Goal: Check status: Check status

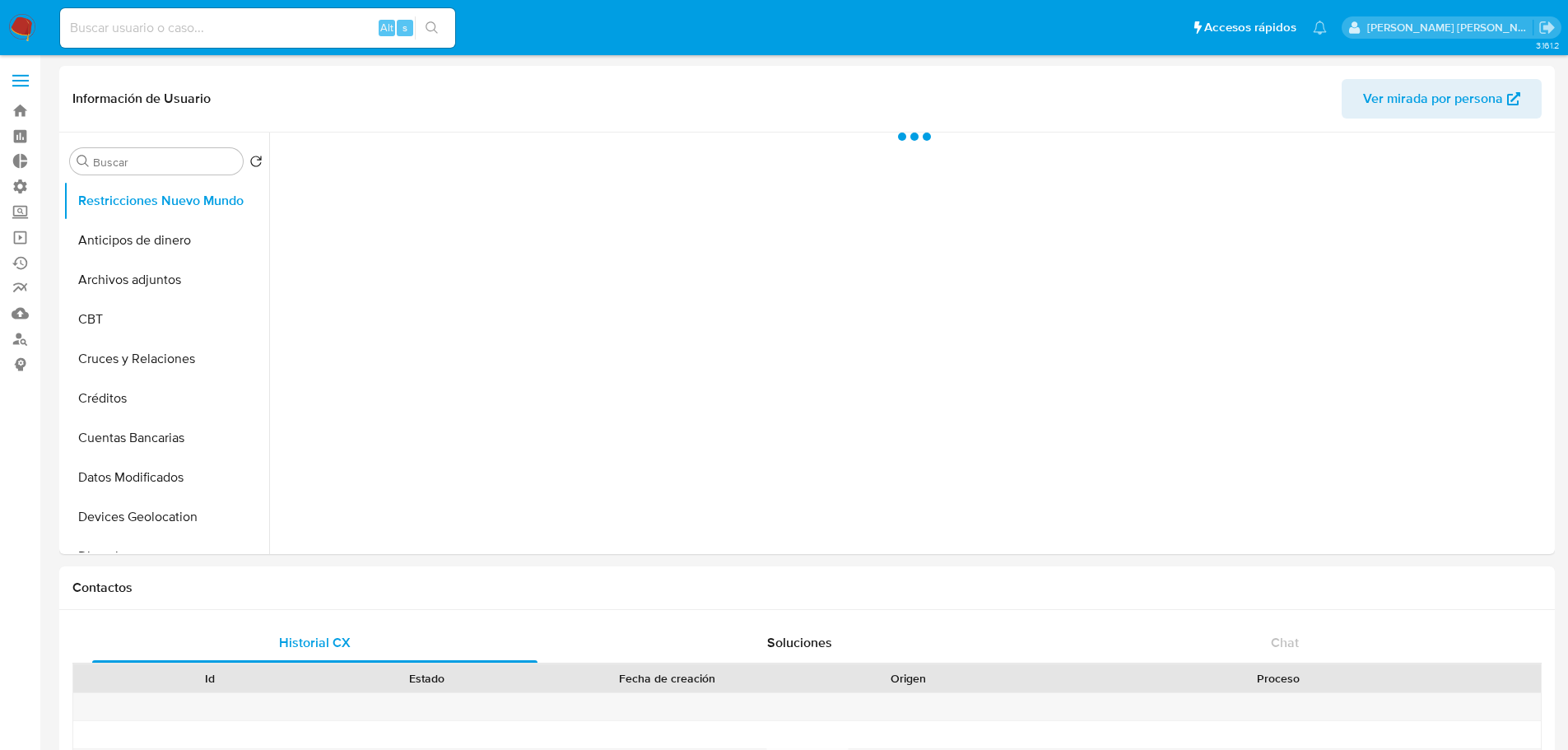
select select "10"
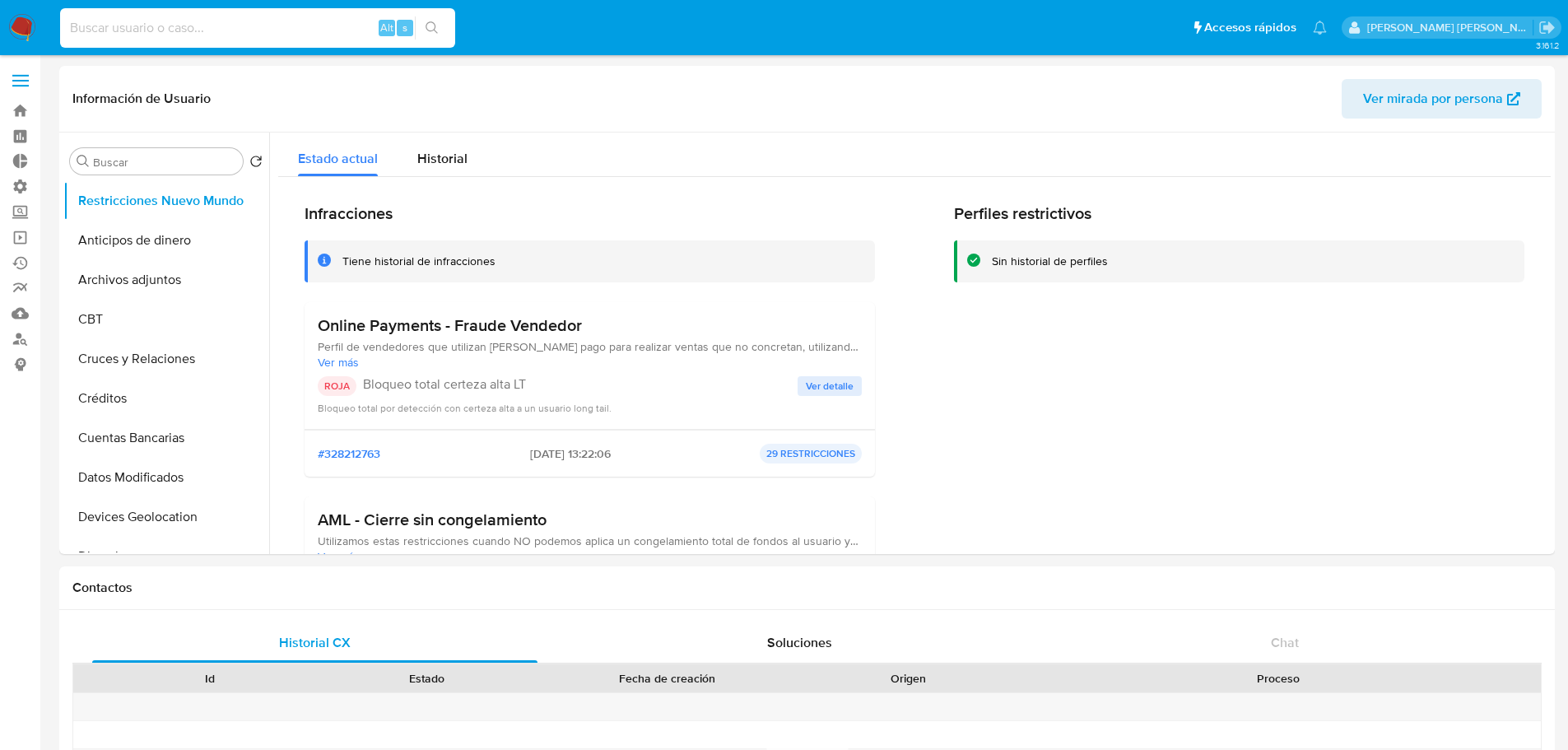
click at [285, 35] on input at bounding box center [257, 28] width 395 height 22
paste input "665738601"
type input "665738601"
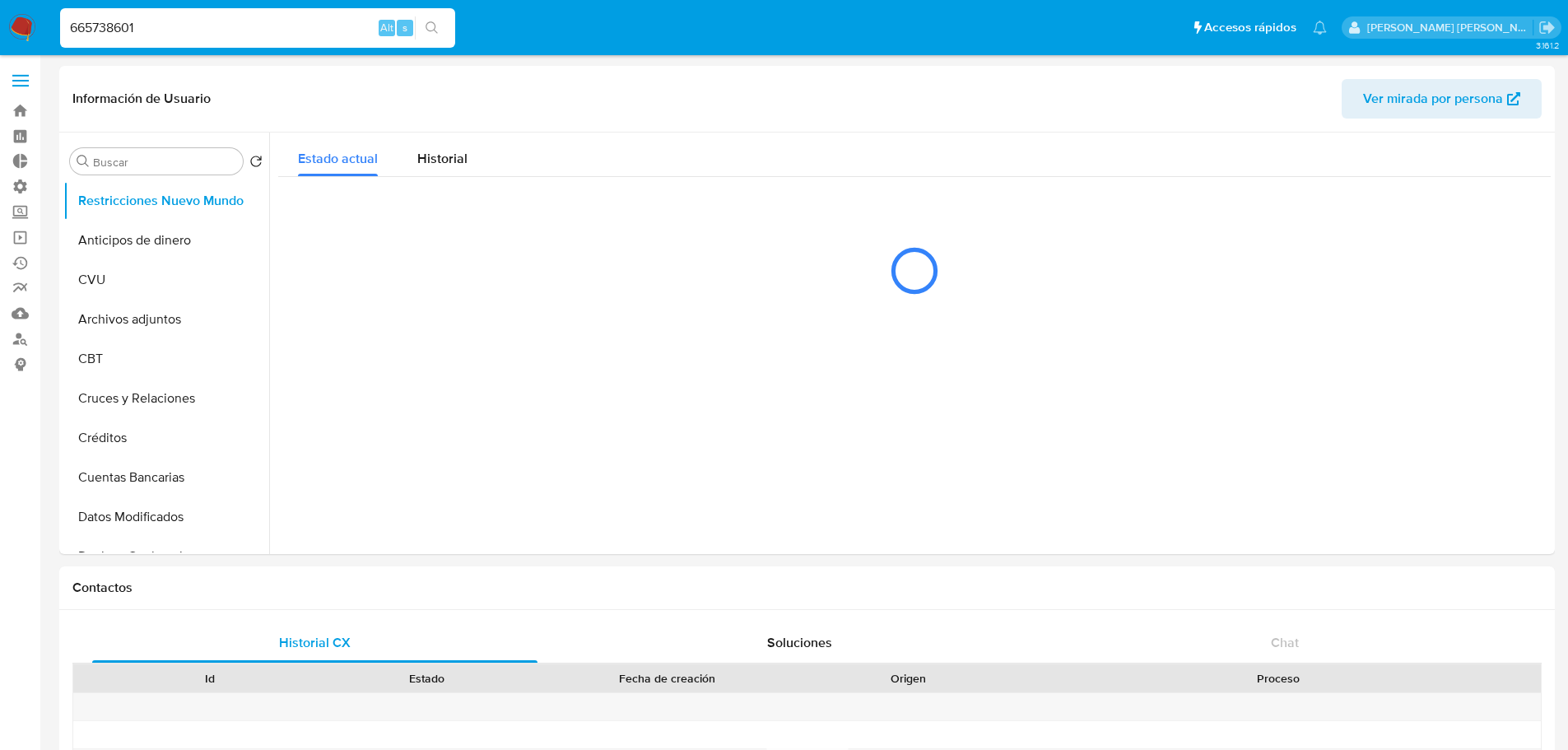
select select "10"
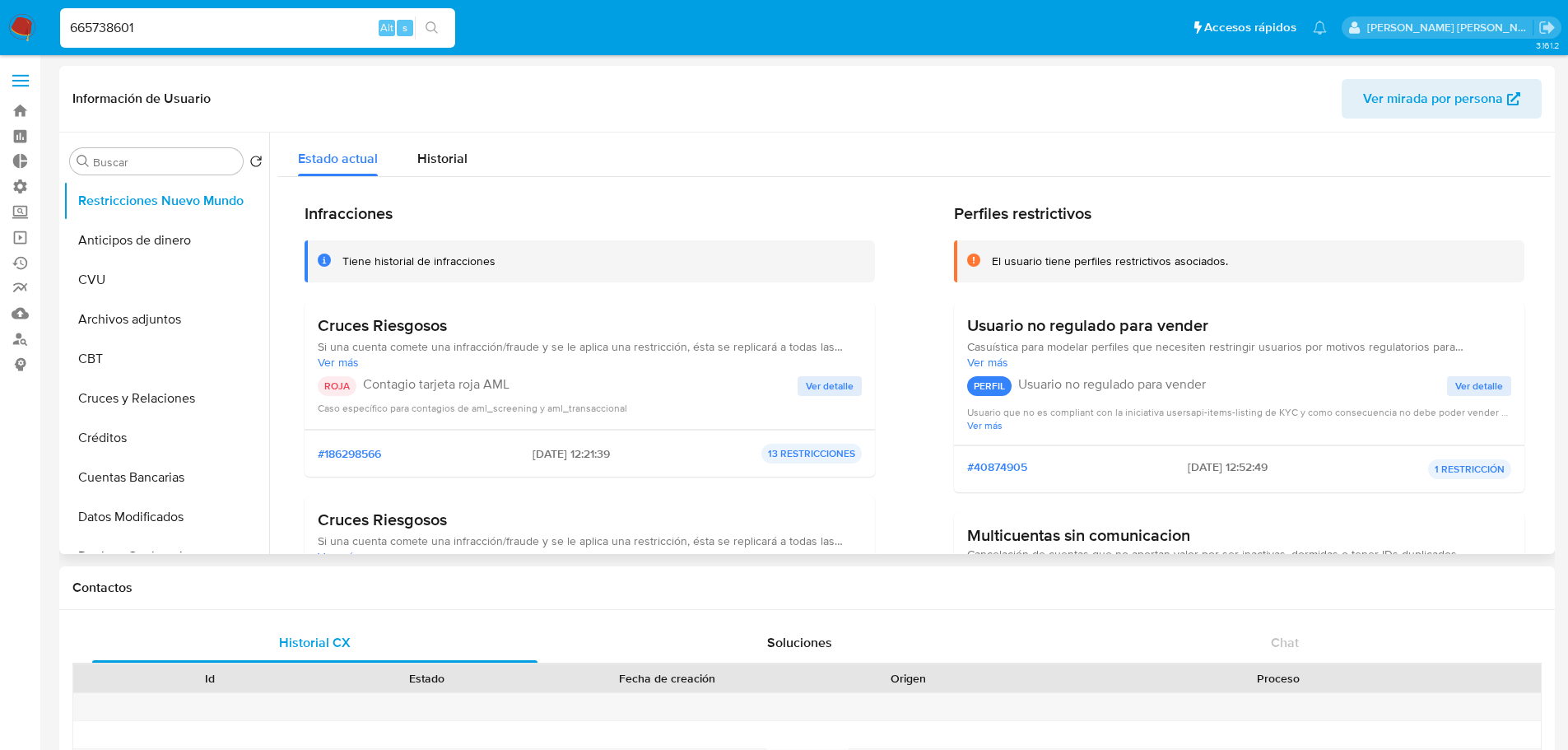
click at [834, 169] on div "Estado actual Historial" at bounding box center [914, 155] width 1273 height 43
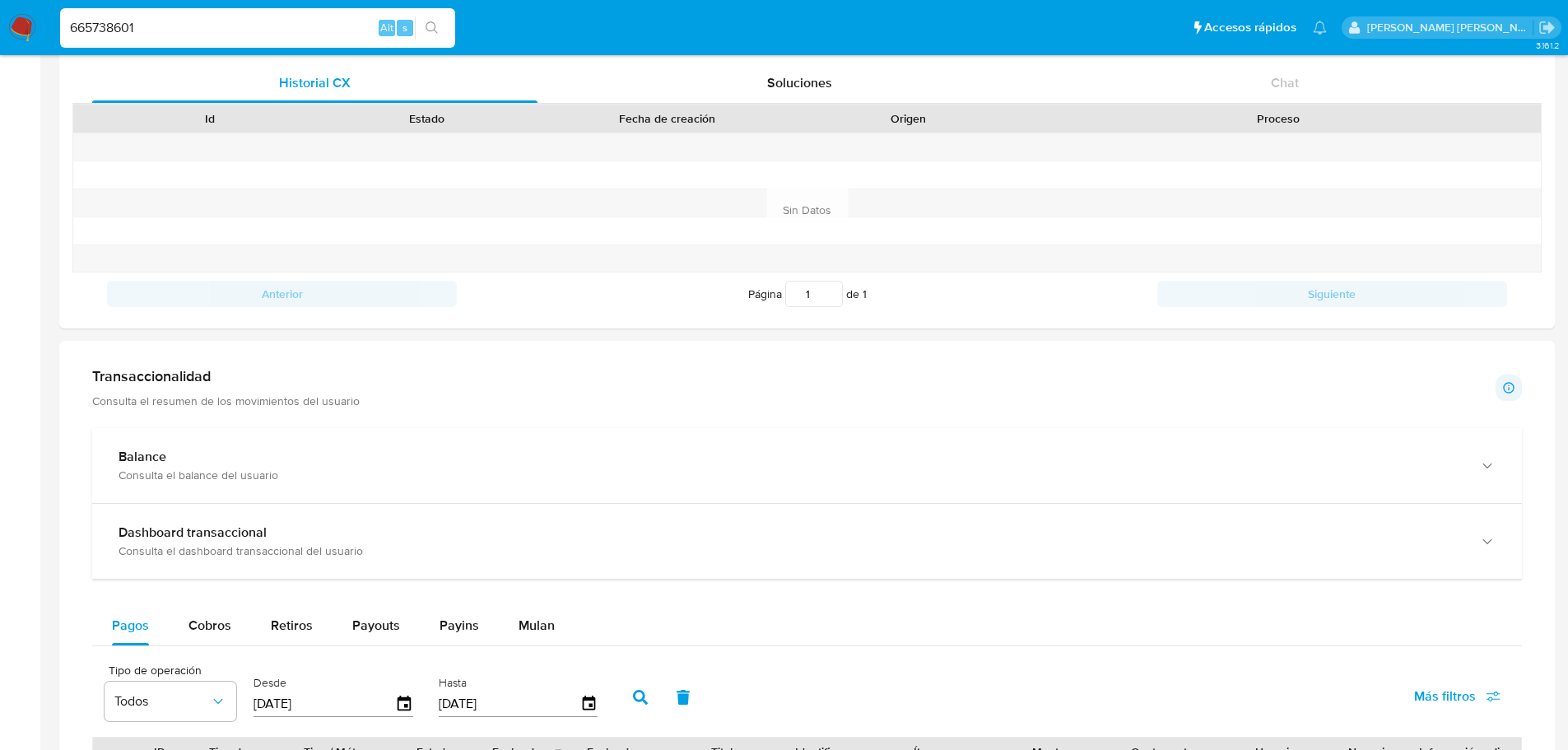
scroll to position [2775, 0]
click at [798, 88] on span "Soluciones" at bounding box center [800, 82] width 65 height 19
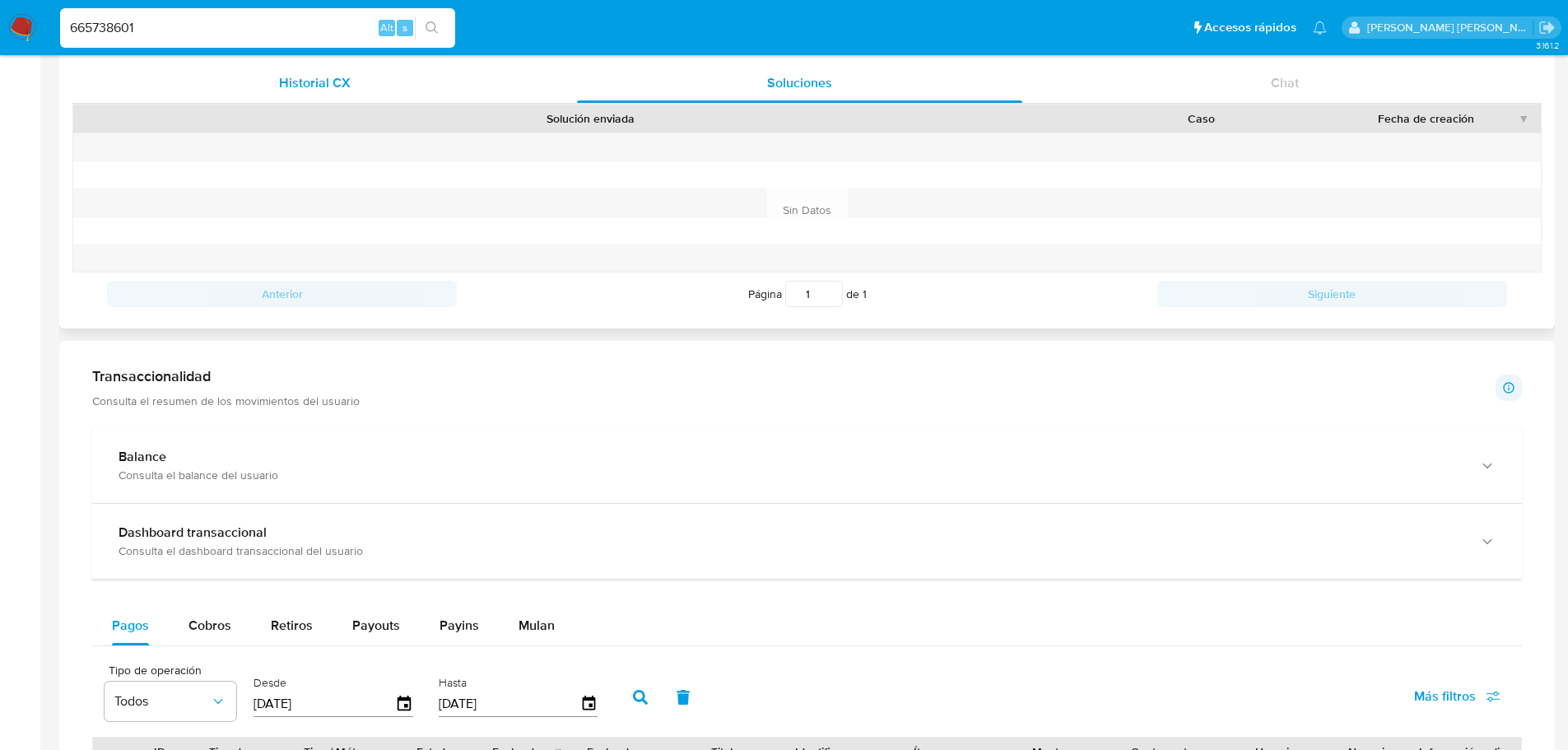
click at [445, 85] on div "Historial CX" at bounding box center [314, 83] width 445 height 40
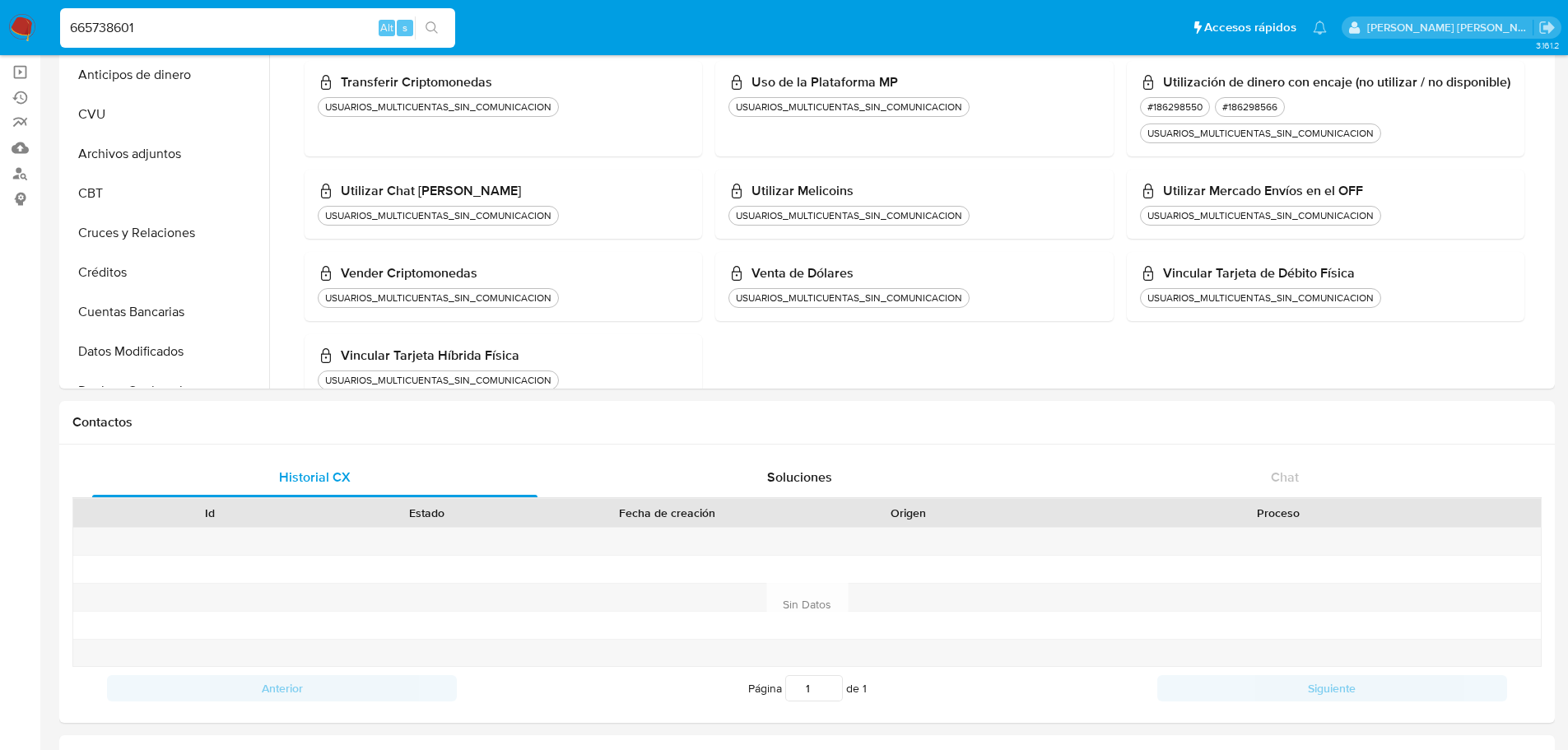
scroll to position [0, 0]
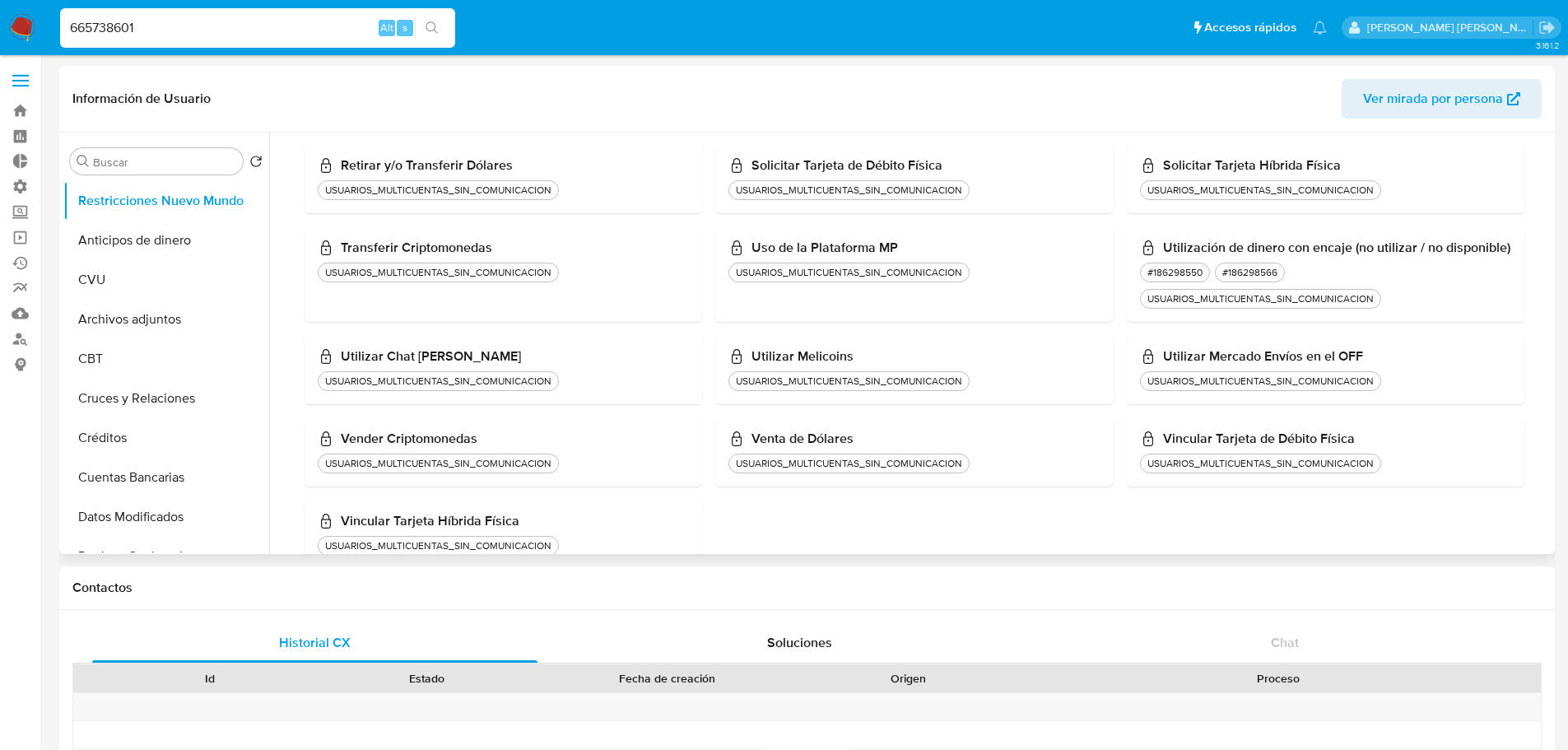
click at [647, 95] on header "Información de Usuario Ver mirada por persona" at bounding box center [807, 99] width 1469 height 40
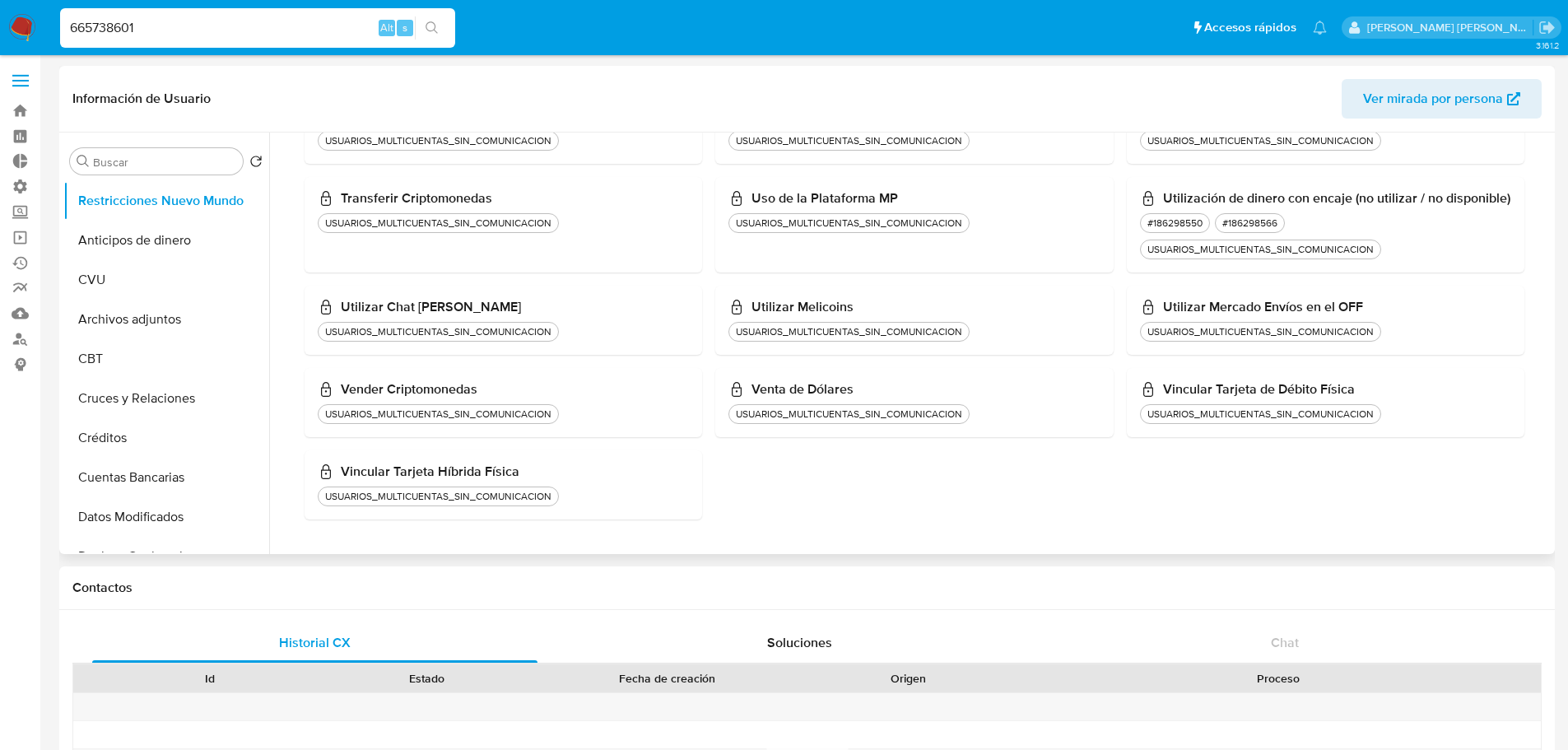
click at [686, 190] on h3 "Transferir Criptomonedas" at bounding box center [504, 198] width 372 height 16
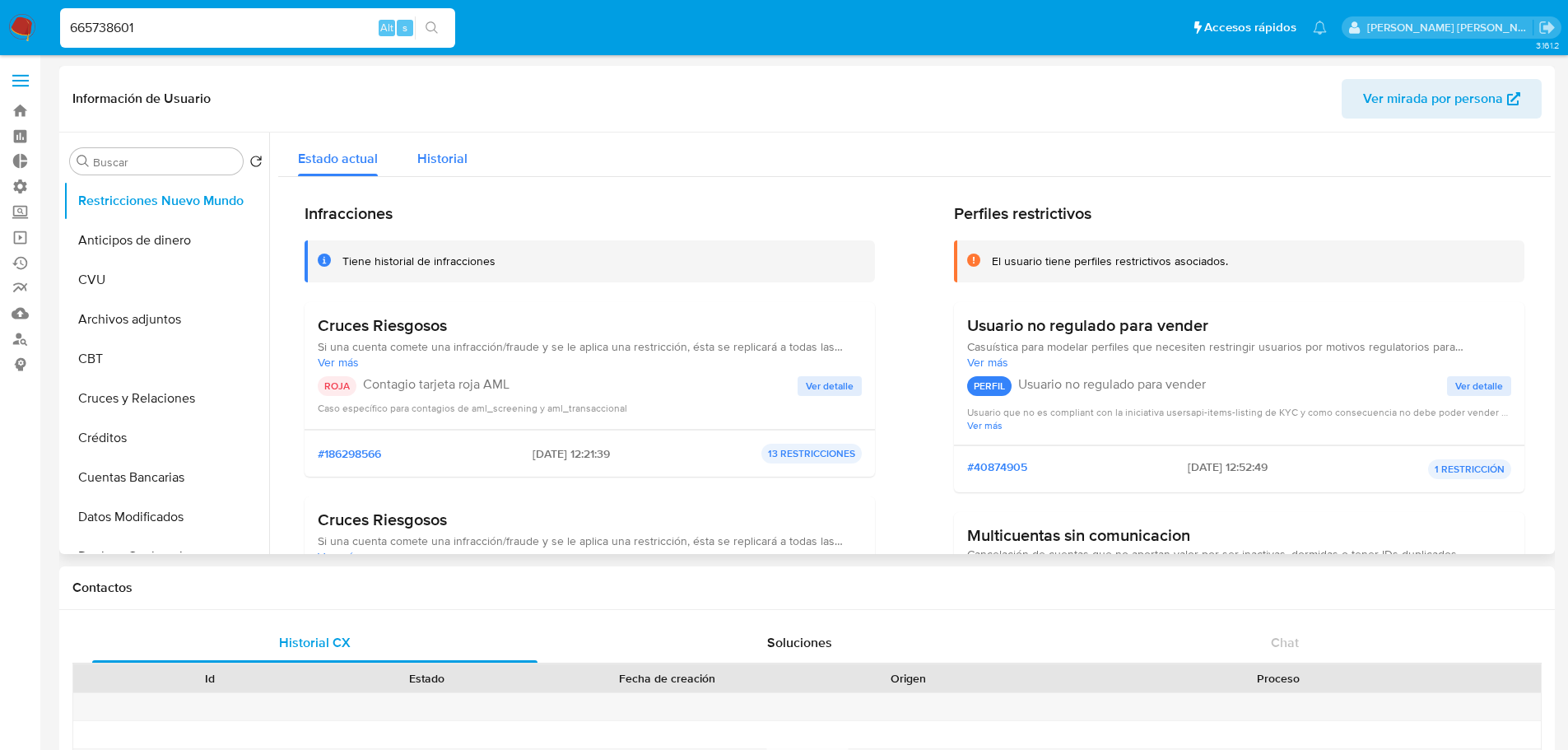
click at [441, 163] on span "Historial" at bounding box center [443, 159] width 50 height 19
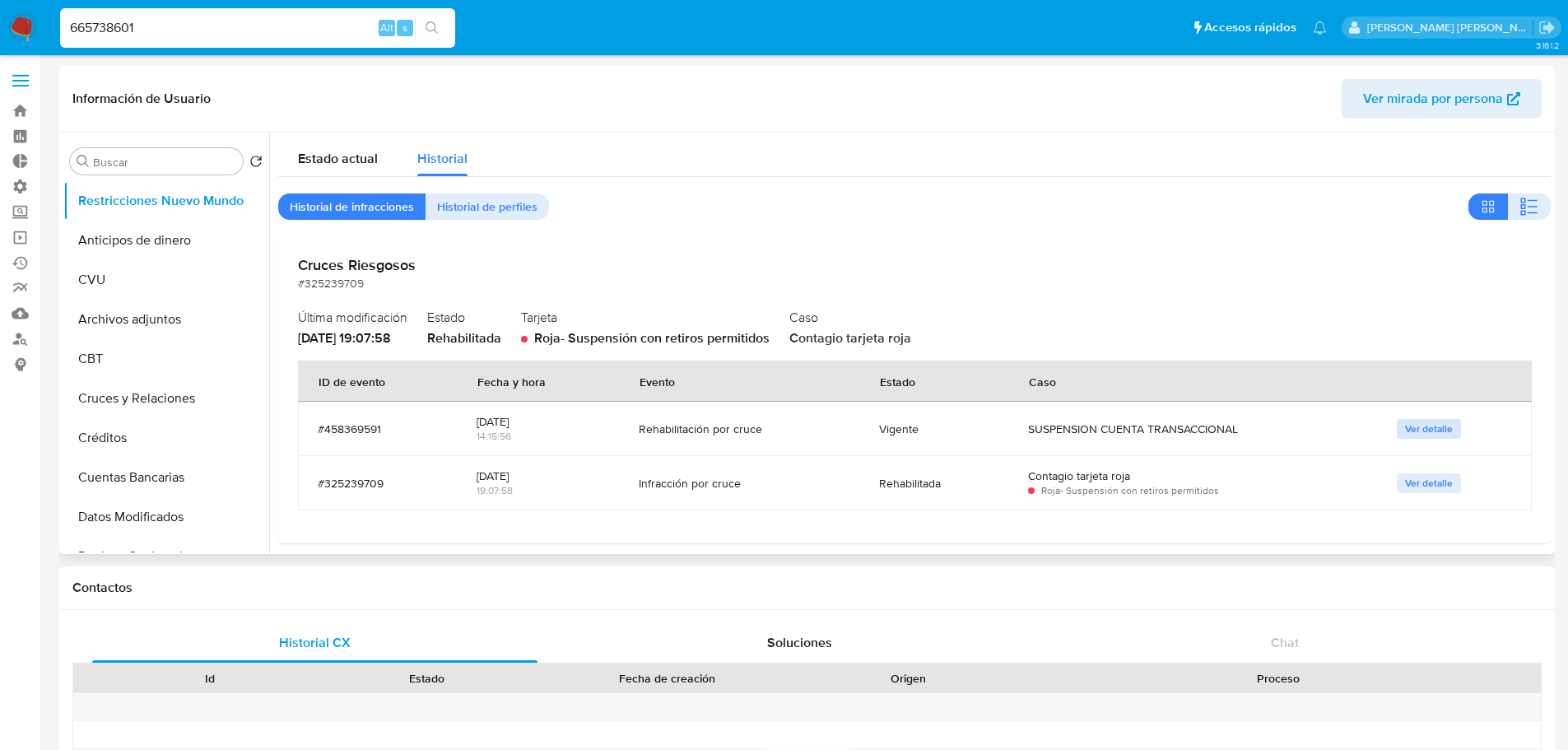
click at [1415, 429] on span "Ver detalle" at bounding box center [1429, 429] width 48 height 16
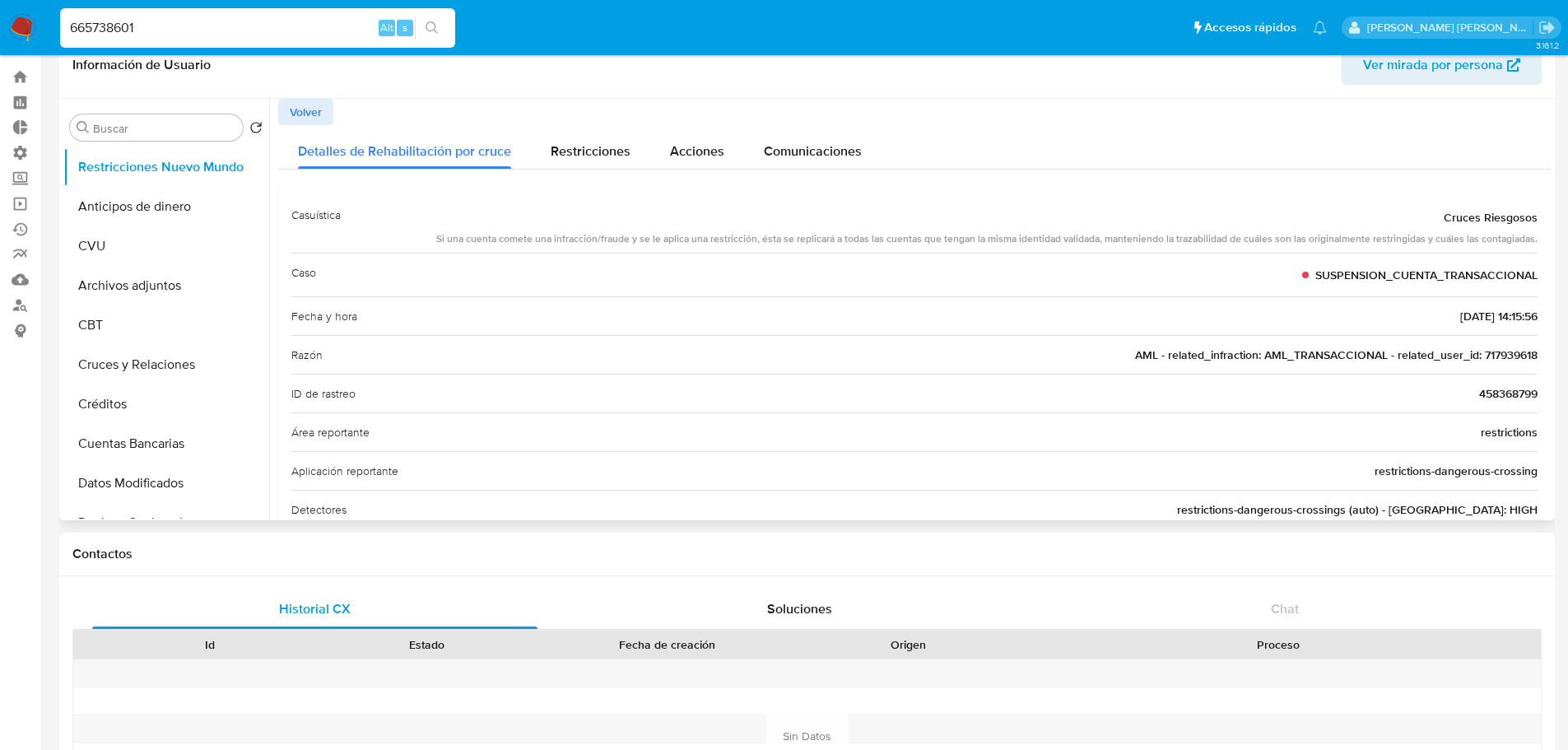
scroll to position [33, 0]
click at [1415, 429] on div "Área reportante restrictions" at bounding box center [915, 432] width 1247 height 39
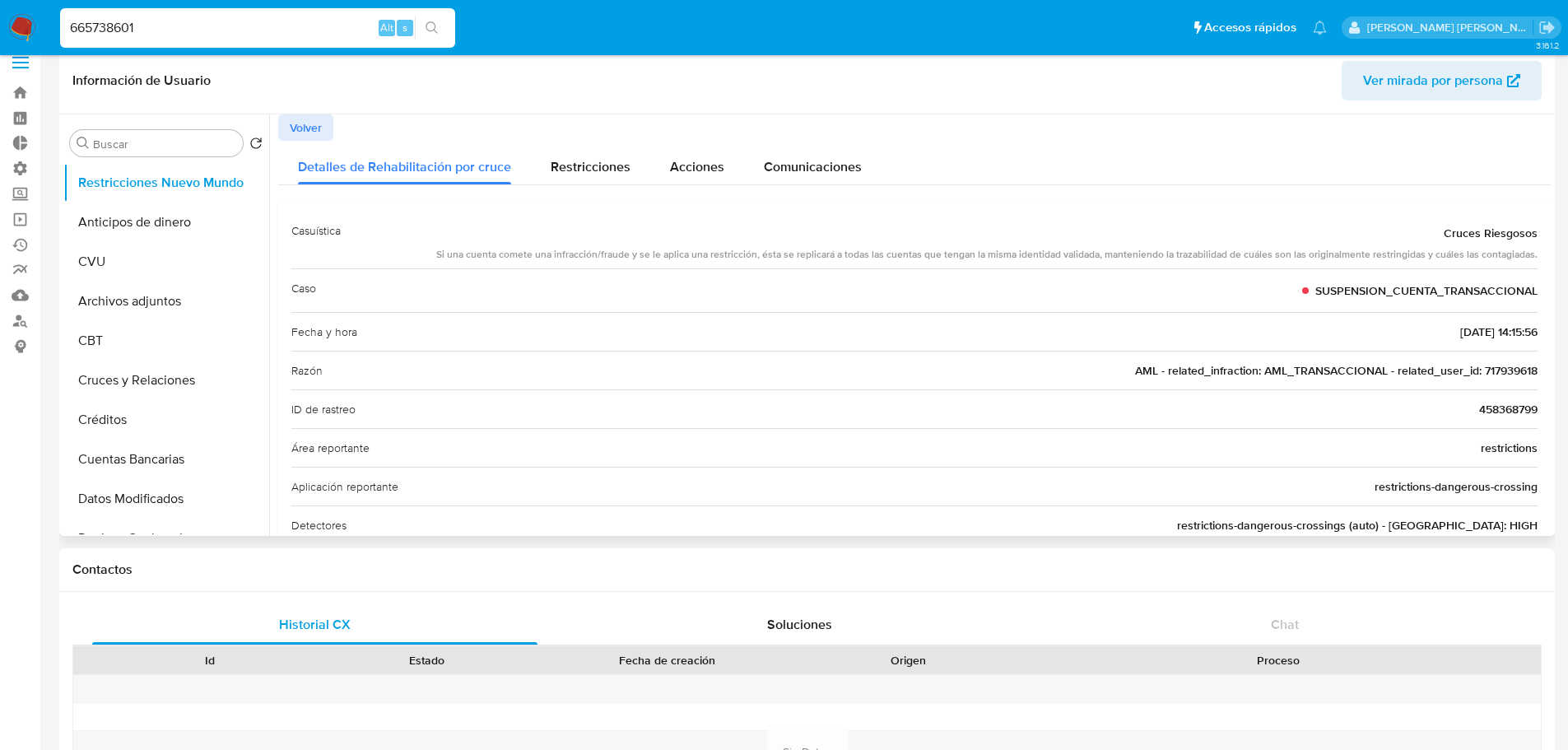
scroll to position [0, 0]
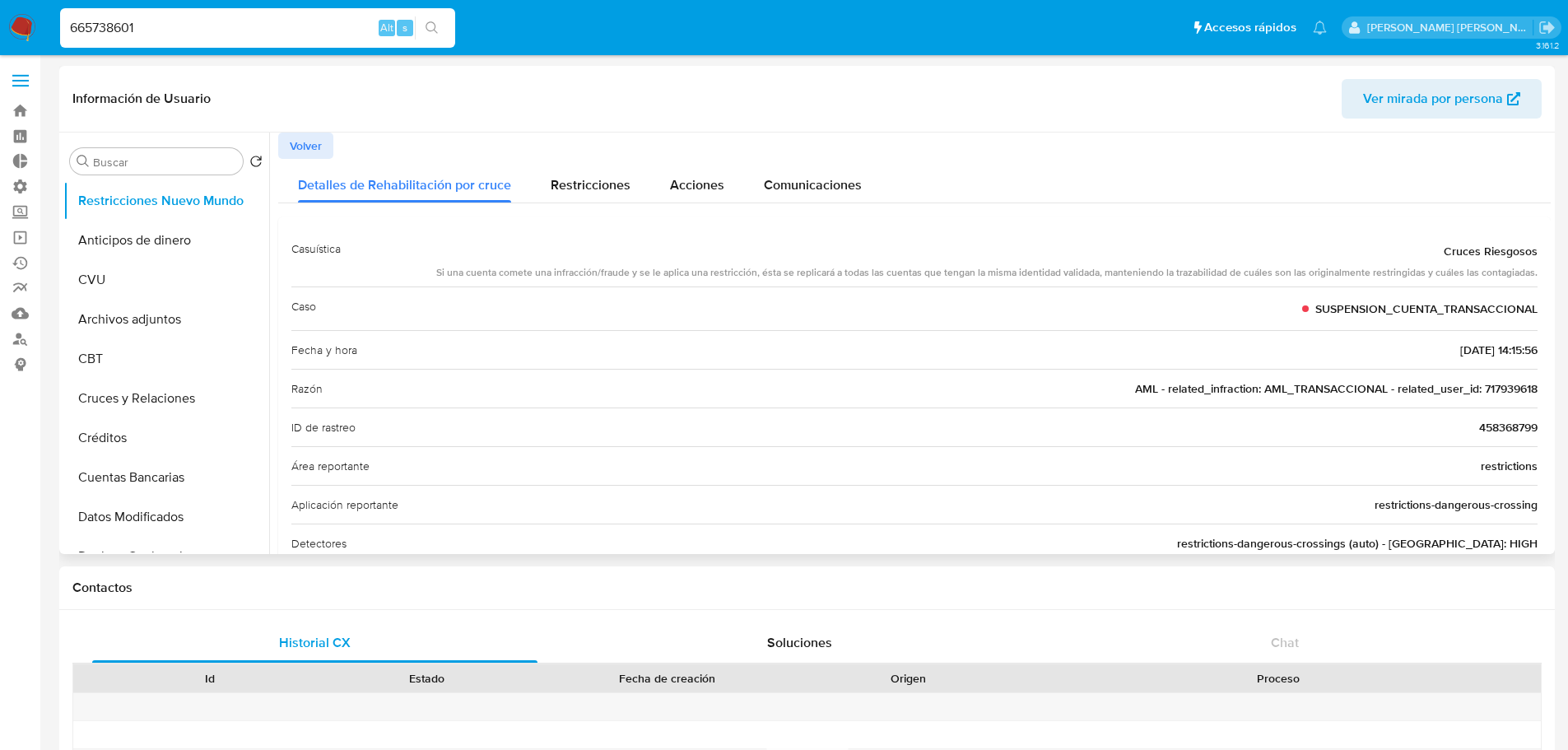
click at [317, 151] on span "Volver" at bounding box center [306, 146] width 32 height 23
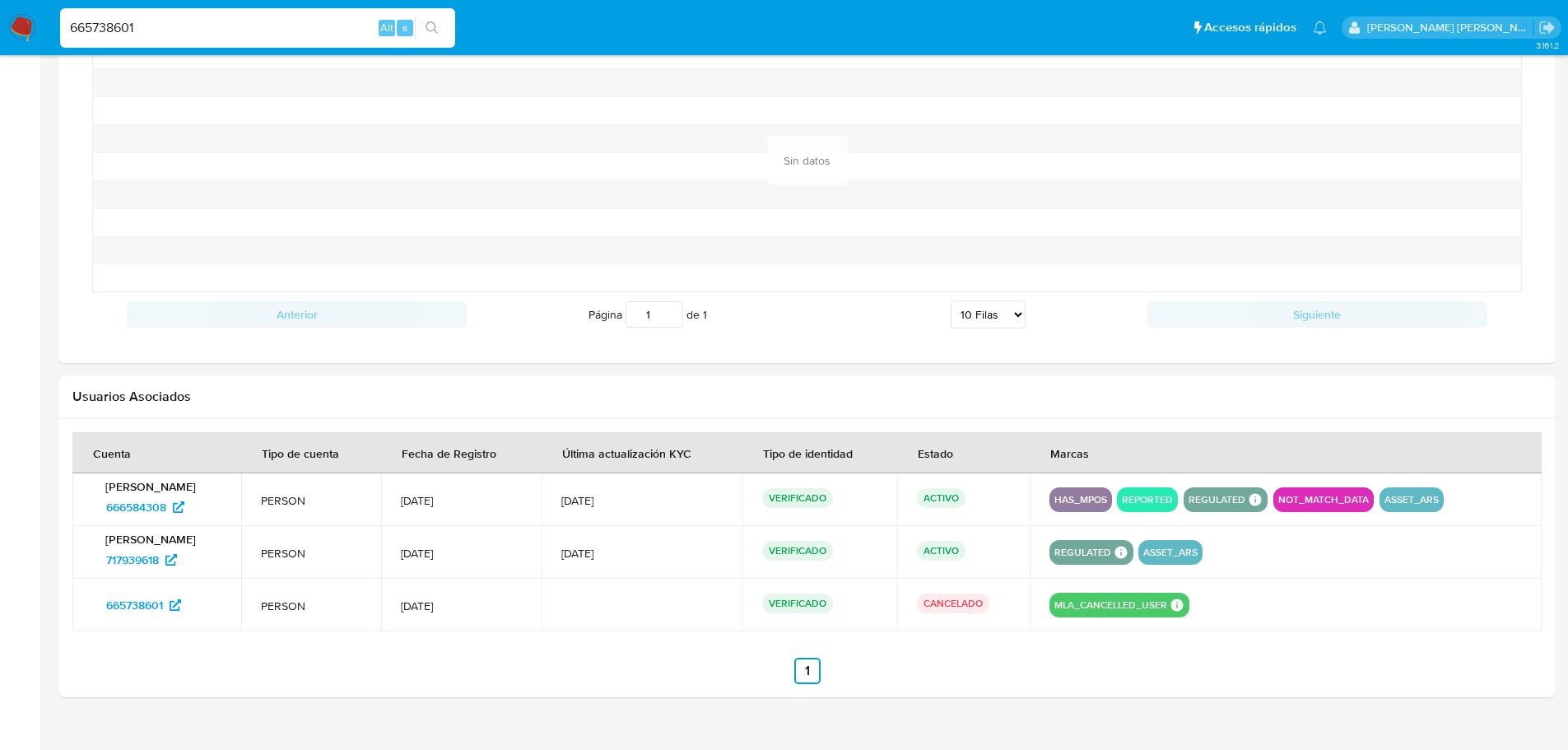
scroll to position [1342, 0]
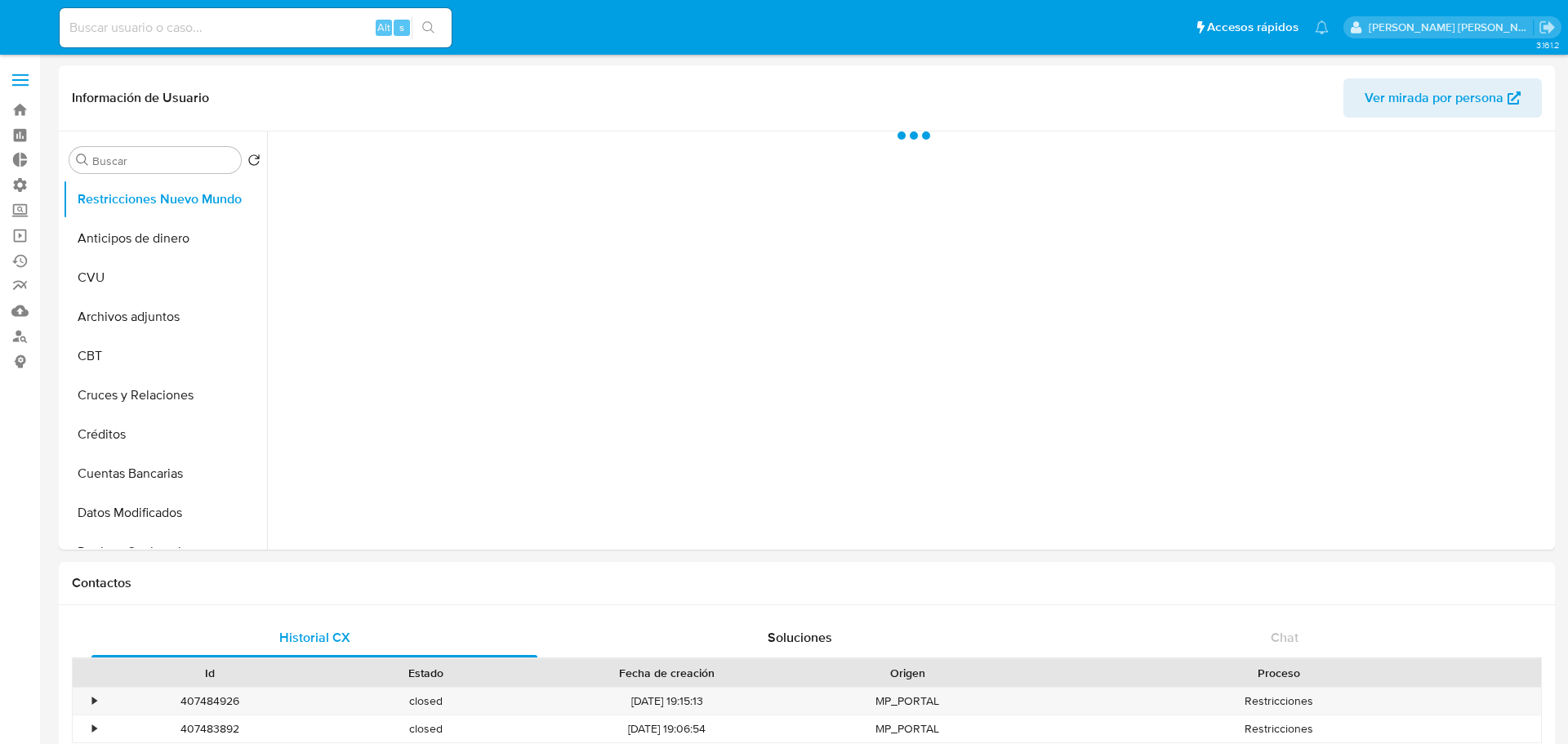
select select "10"
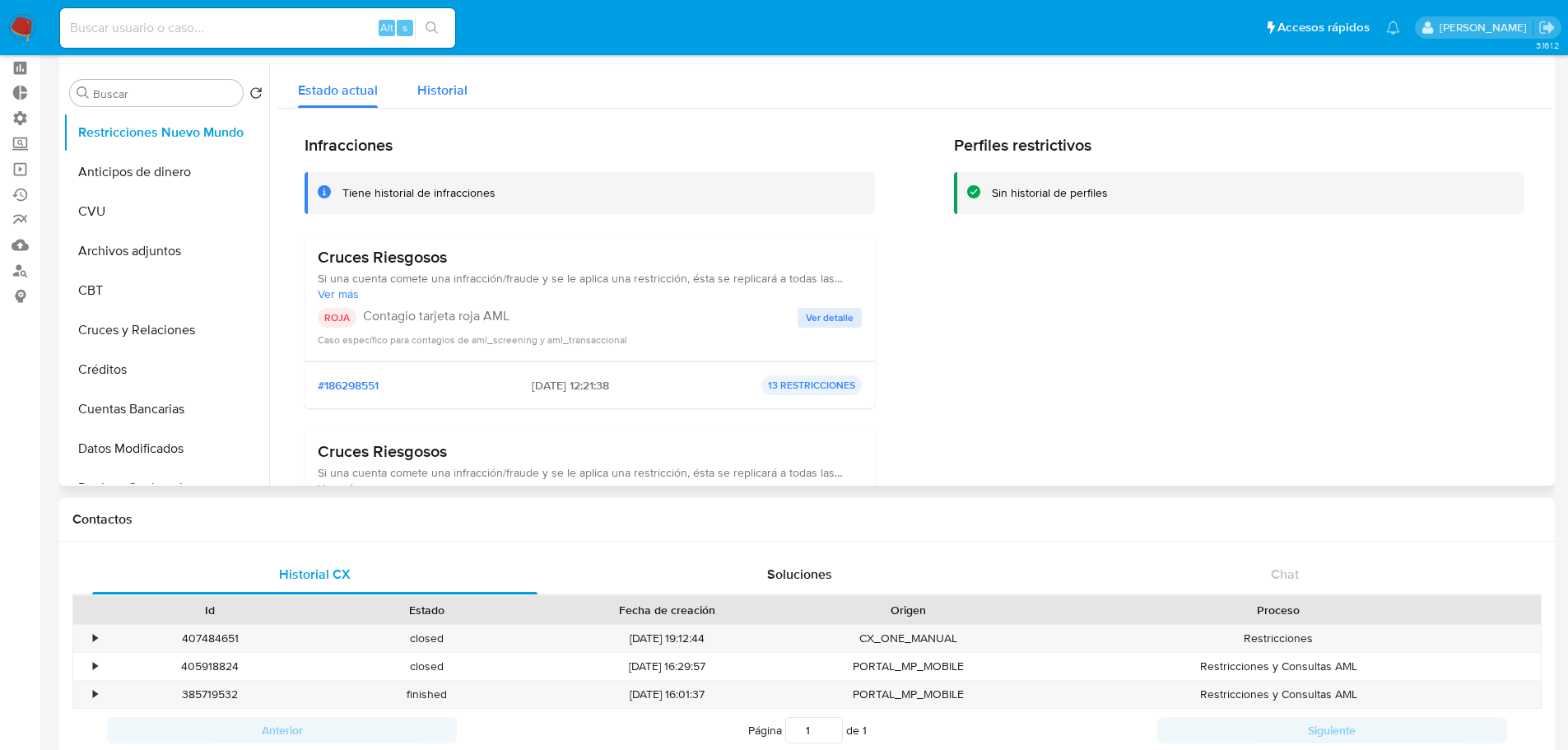
scroll to position [66, 0]
click at [812, 570] on span "Soluciones" at bounding box center [800, 576] width 65 height 19
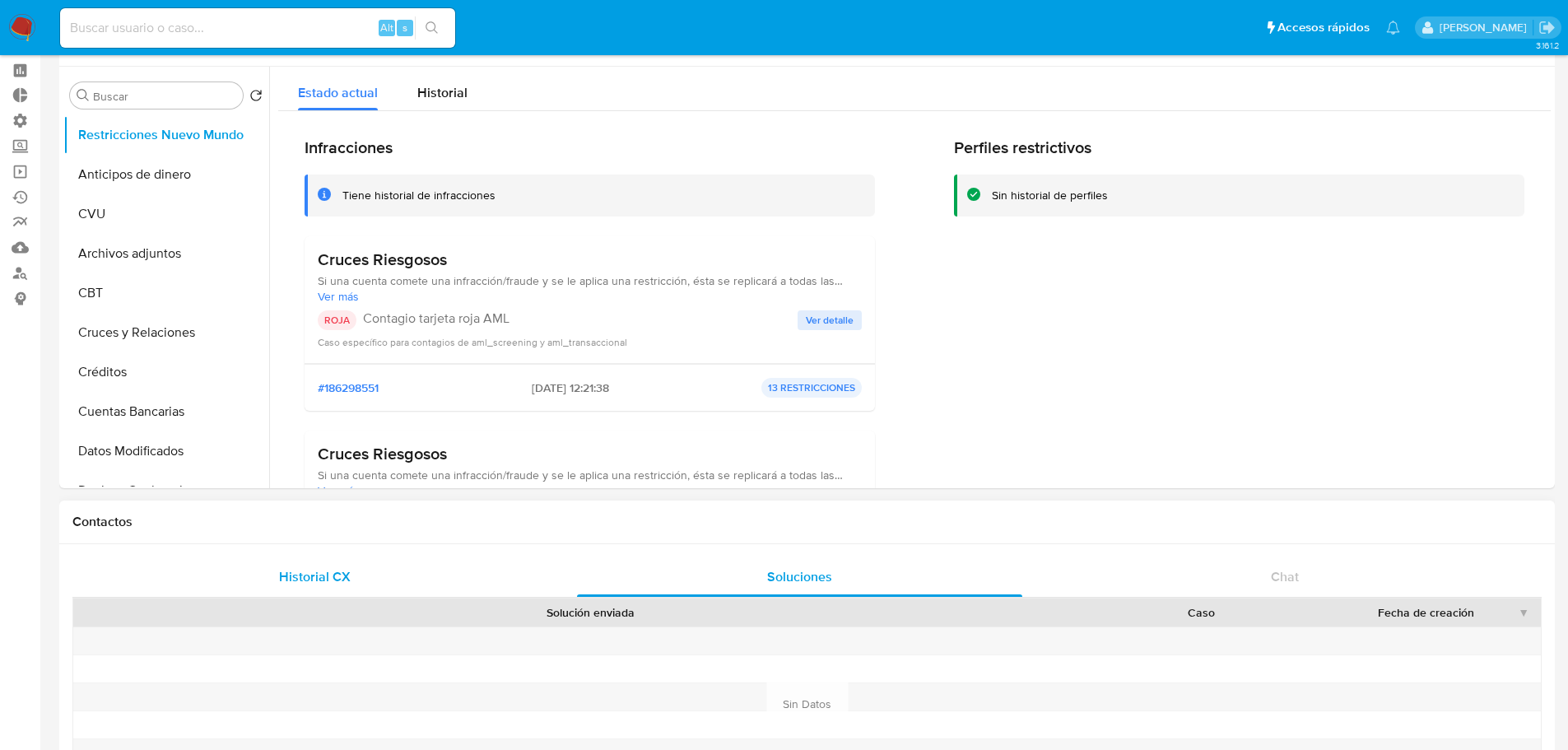
click at [379, 580] on div "Historial CX" at bounding box center [314, 577] width 445 height 40
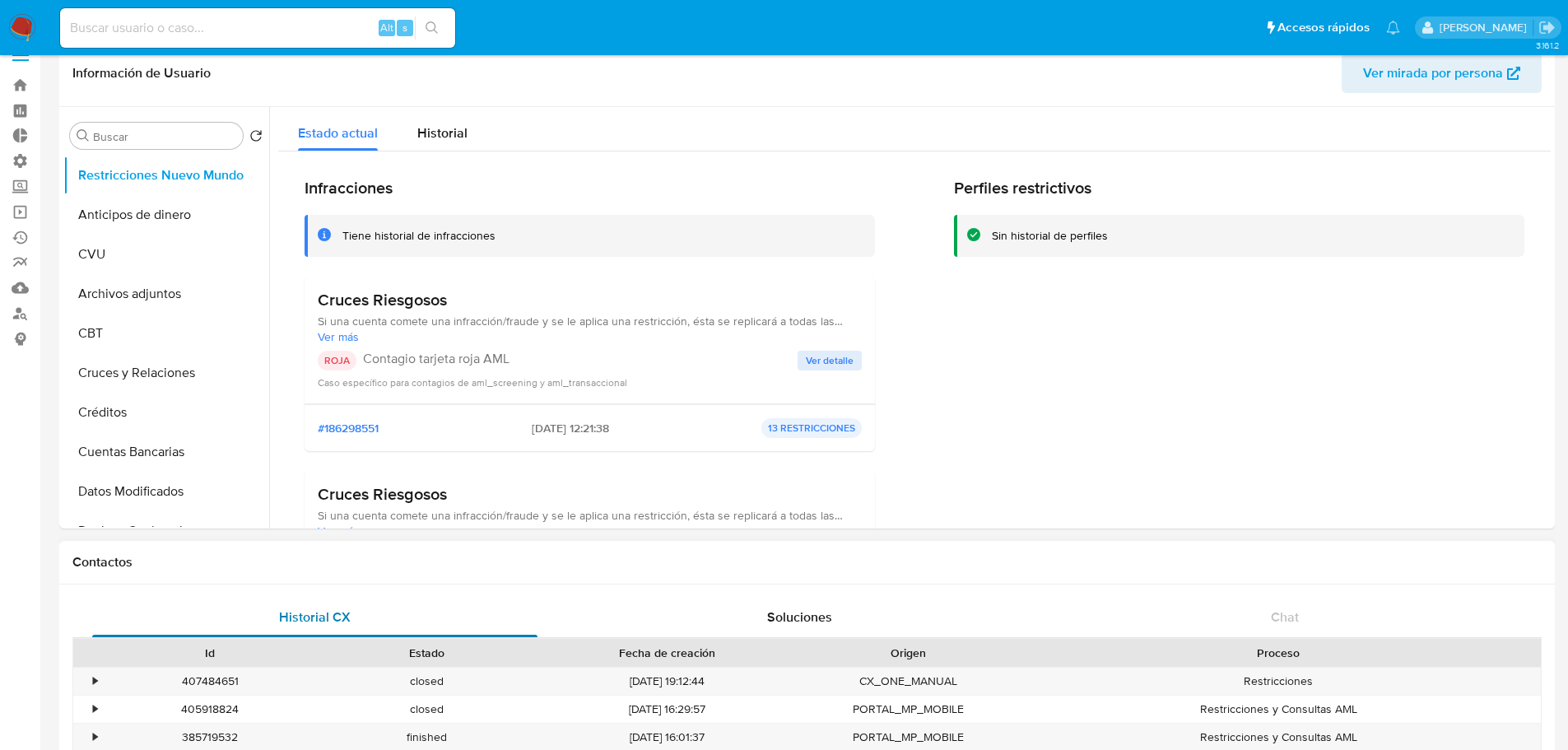
scroll to position [0, 0]
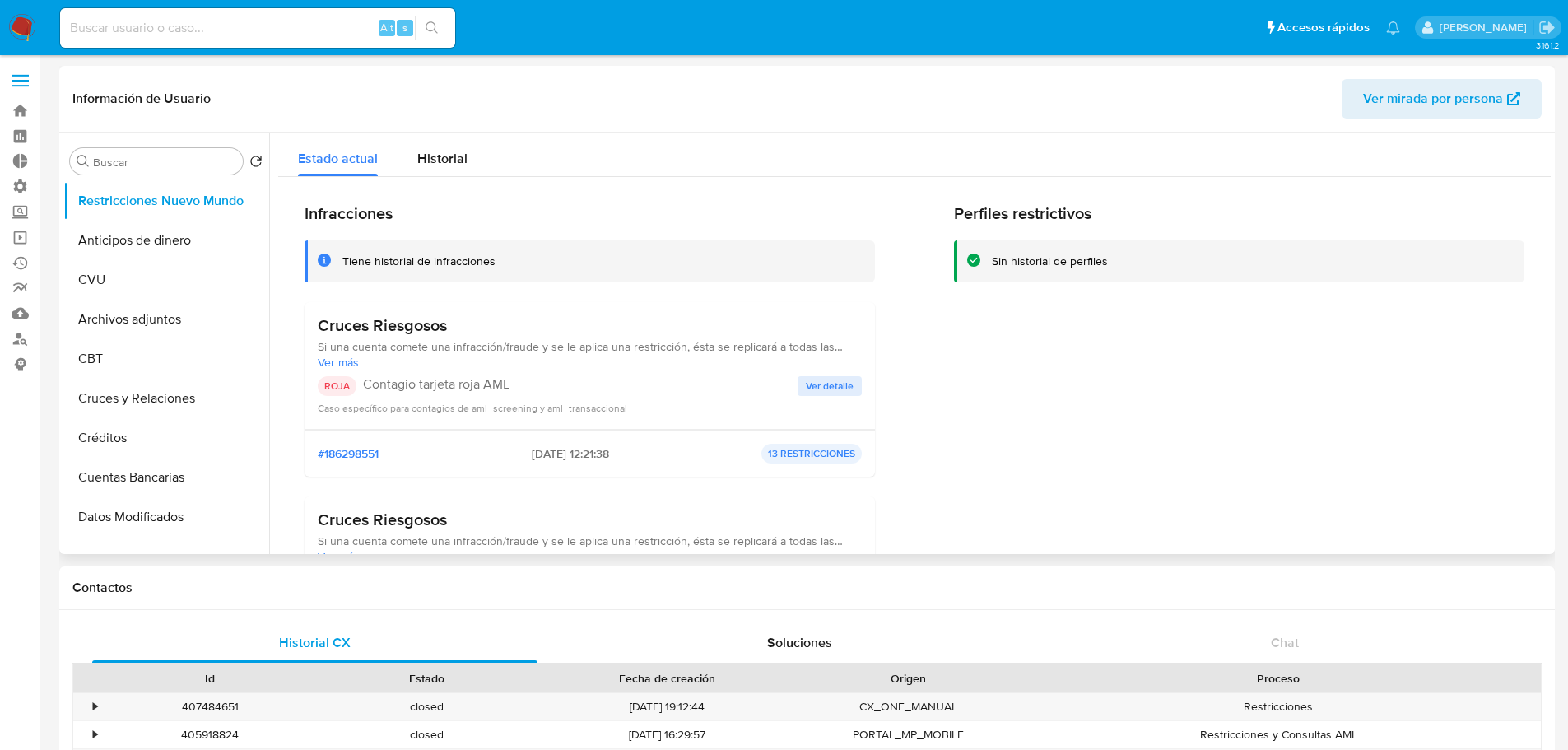
click at [911, 393] on div "Infracciones Tiene historial de infracciones Cruces Riesgosos Si una cuenta com…" at bounding box center [914, 444] width 1220 height 481
click at [462, 156] on span "Historial" at bounding box center [443, 159] width 50 height 19
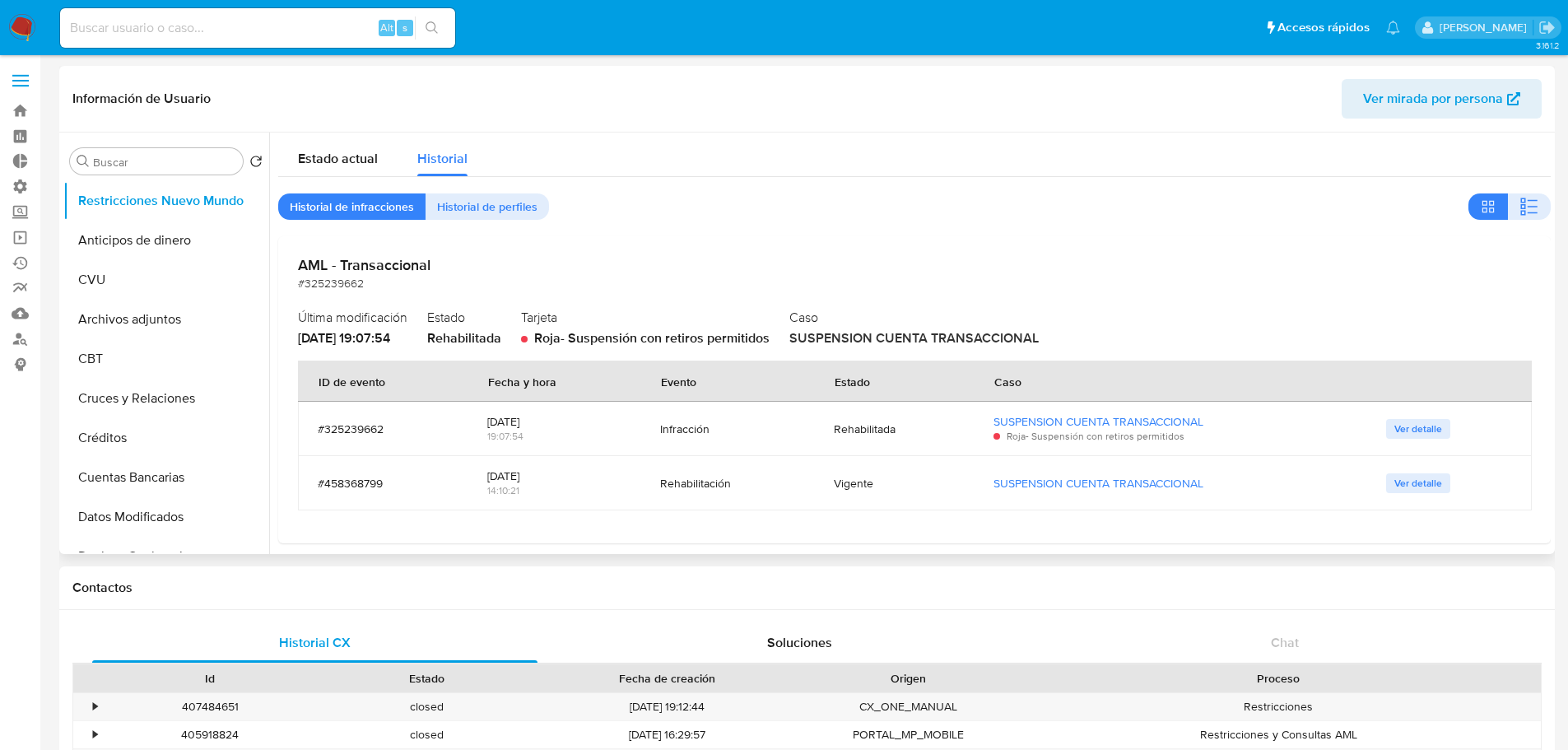
click at [490, 470] on div "[DATE]" at bounding box center [553, 476] width 133 height 15
click at [1412, 485] on span "Ver detalle" at bounding box center [1418, 483] width 48 height 16
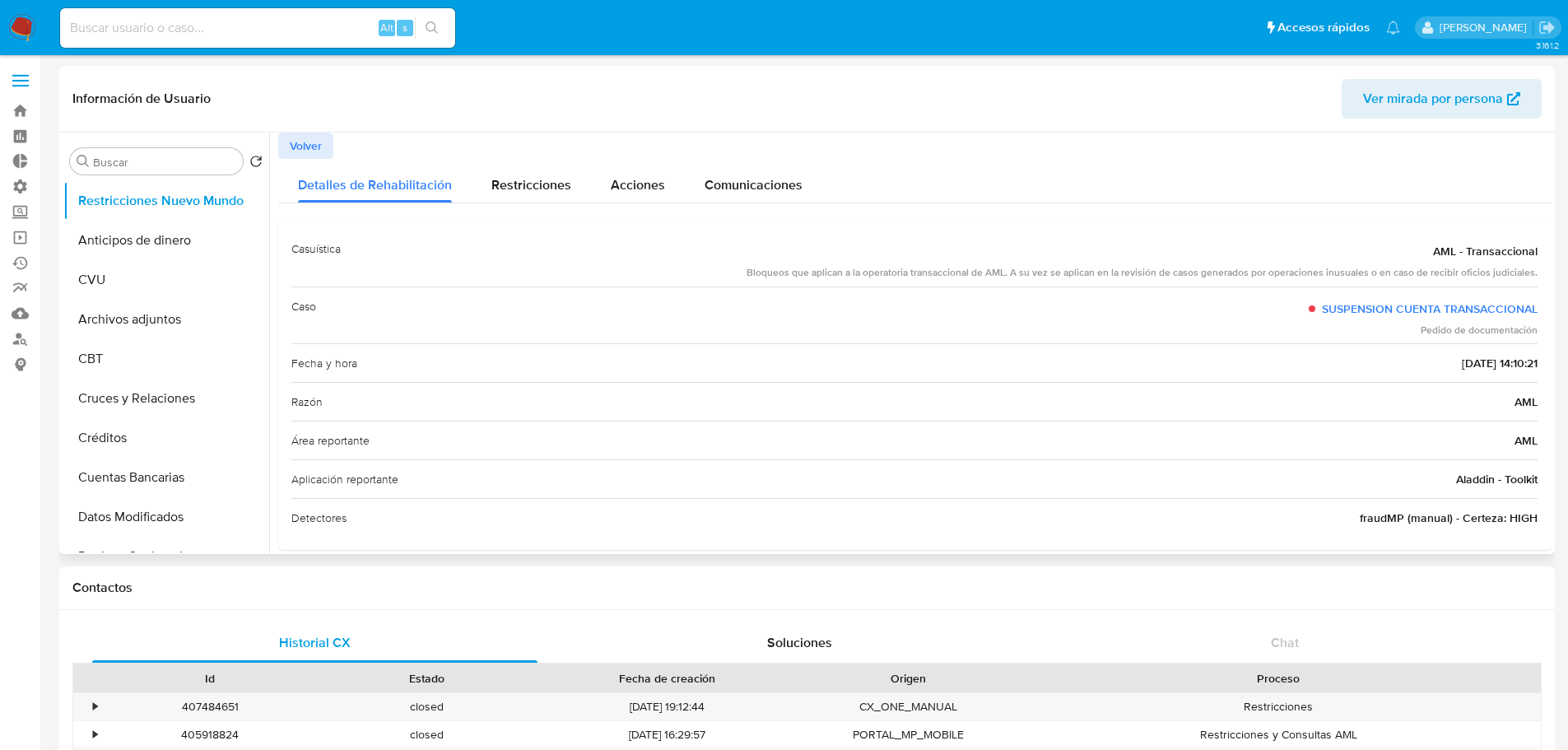
scroll to position [33, 0]
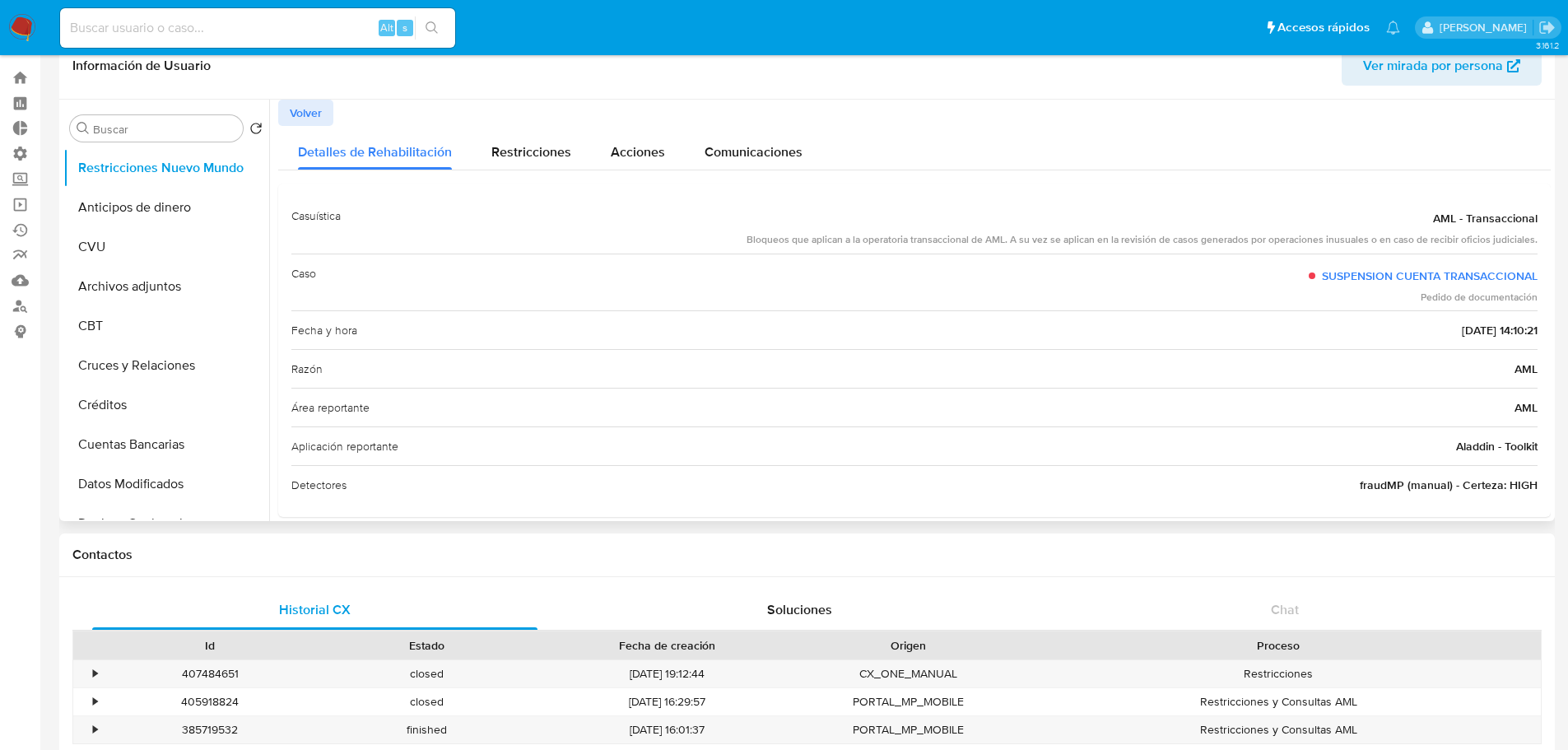
click at [1313, 407] on div "Área reportante AML" at bounding box center [915, 407] width 1247 height 39
click at [979, 441] on div "Aplicación reportante Aladdin - Toolkit" at bounding box center [915, 445] width 1247 height 39
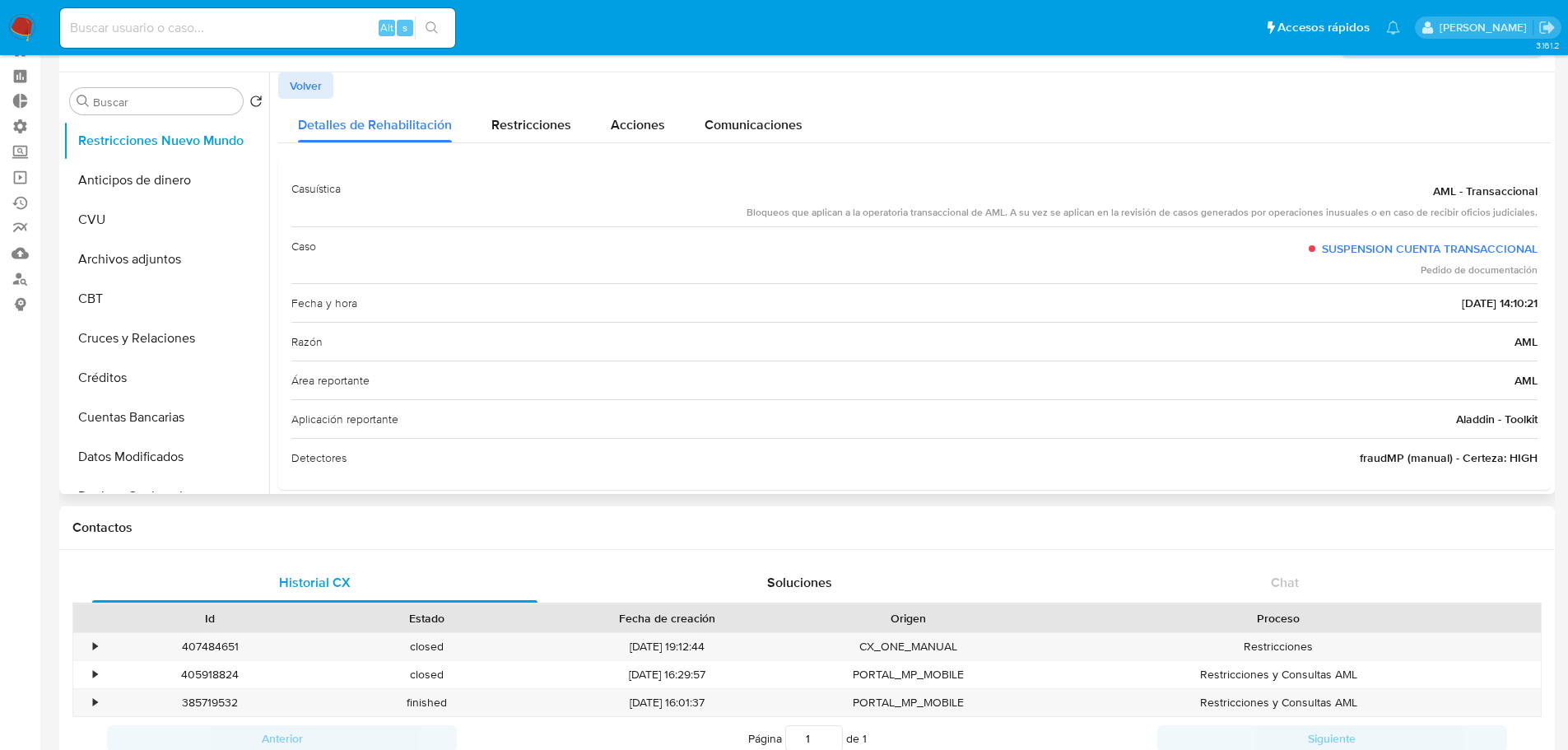
scroll to position [0, 0]
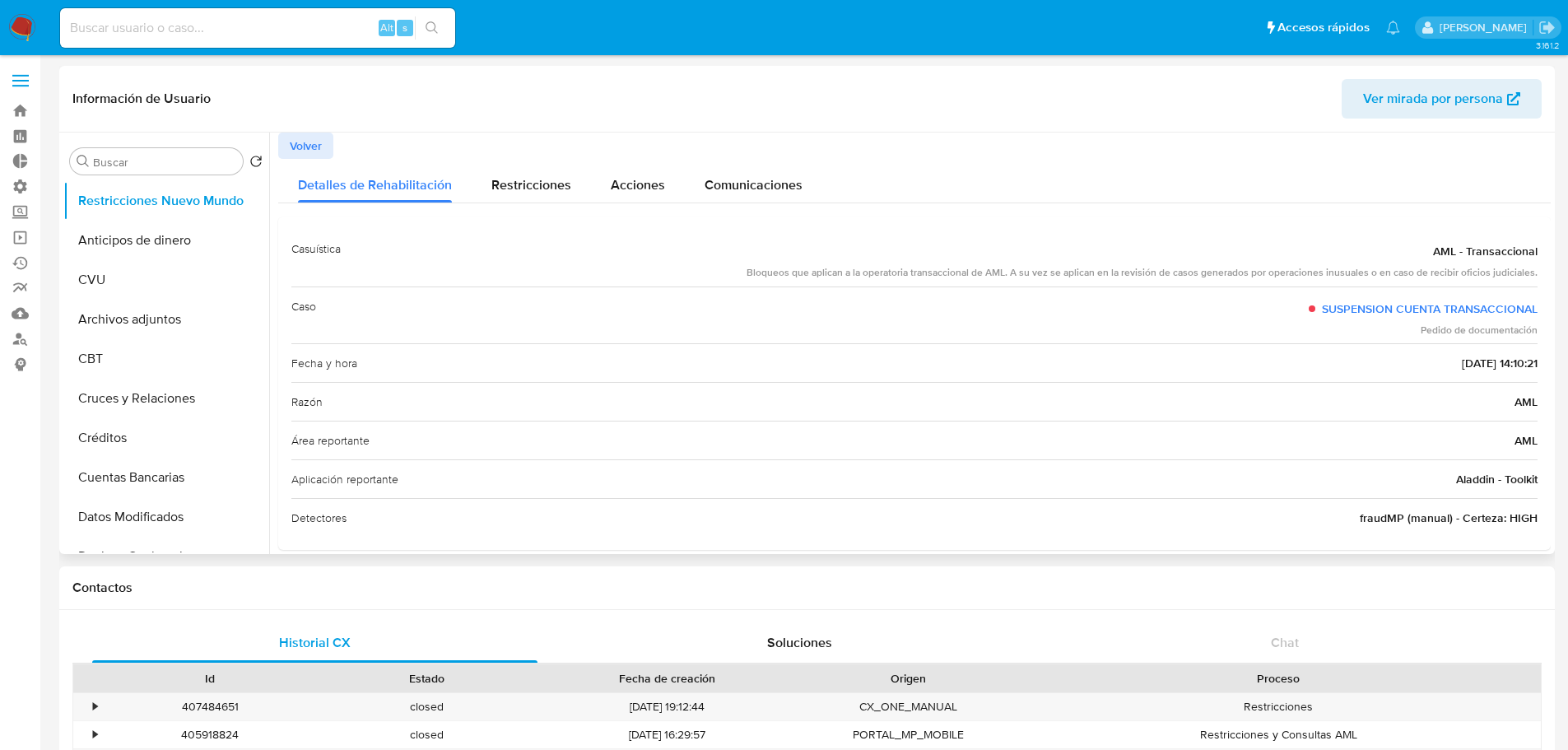
drag, startPoint x: 1553, startPoint y: 298, endPoint x: 1549, endPoint y: 324, distance: 26.3
click at [1549, 324] on div "Buscar Volver al orden por defecto Restricciones Nuevo Mundo Anticipos de diner…" at bounding box center [807, 343] width 1496 height 421
click at [318, 148] on span "Volver" at bounding box center [306, 146] width 32 height 23
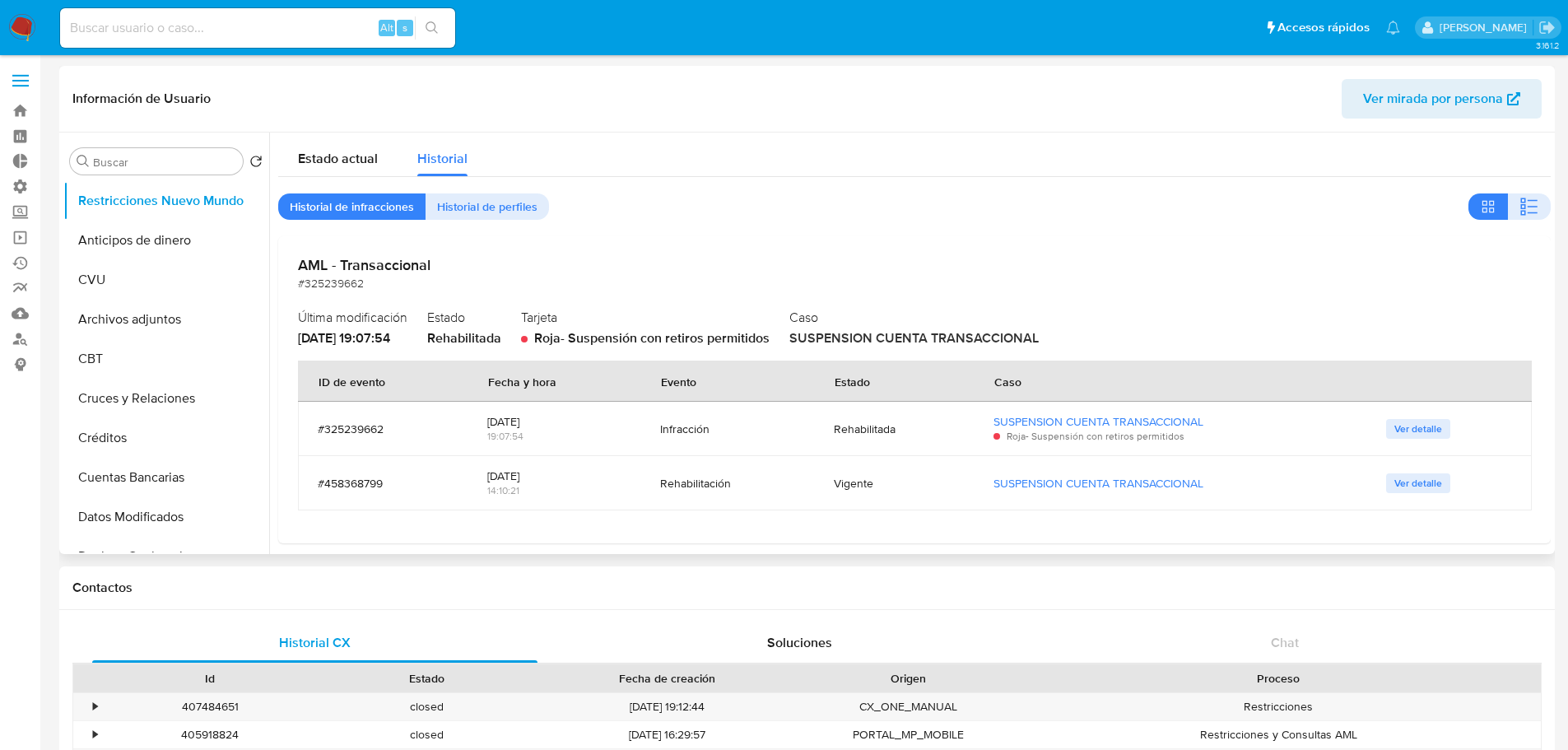
click at [1420, 429] on span "Ver detalle" at bounding box center [1418, 429] width 48 height 16
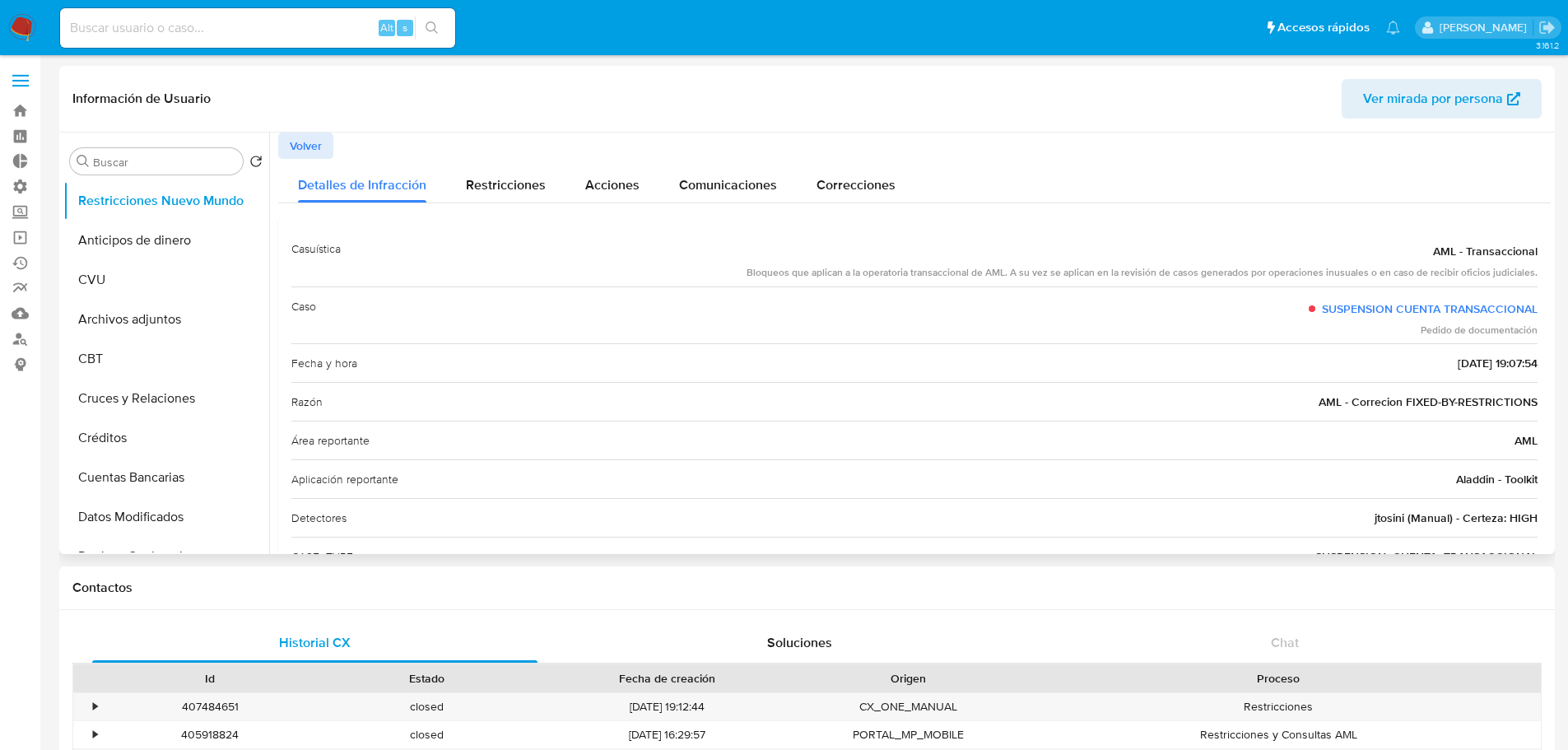
click at [308, 147] on span "Volver" at bounding box center [306, 146] width 32 height 23
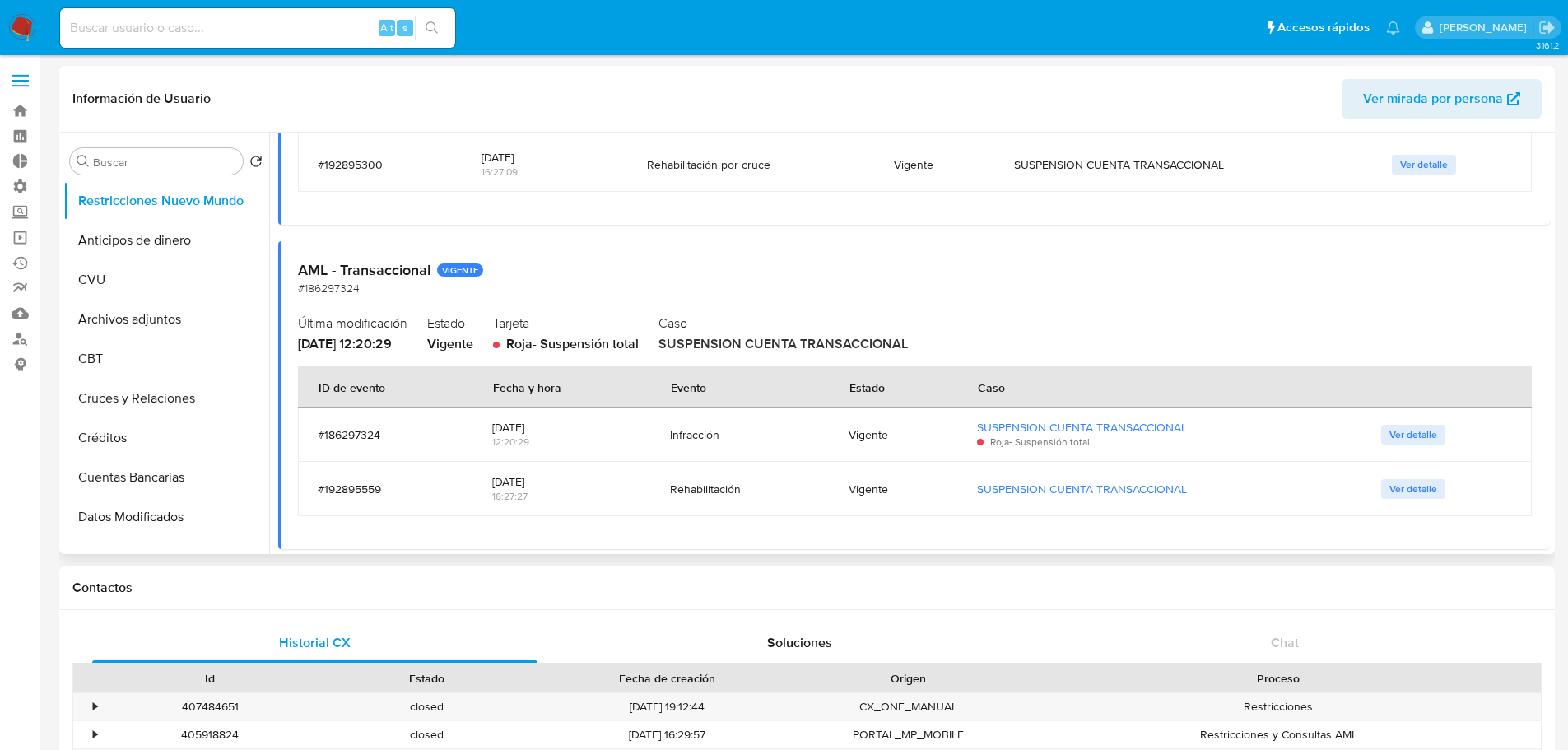
scroll to position [982, 0]
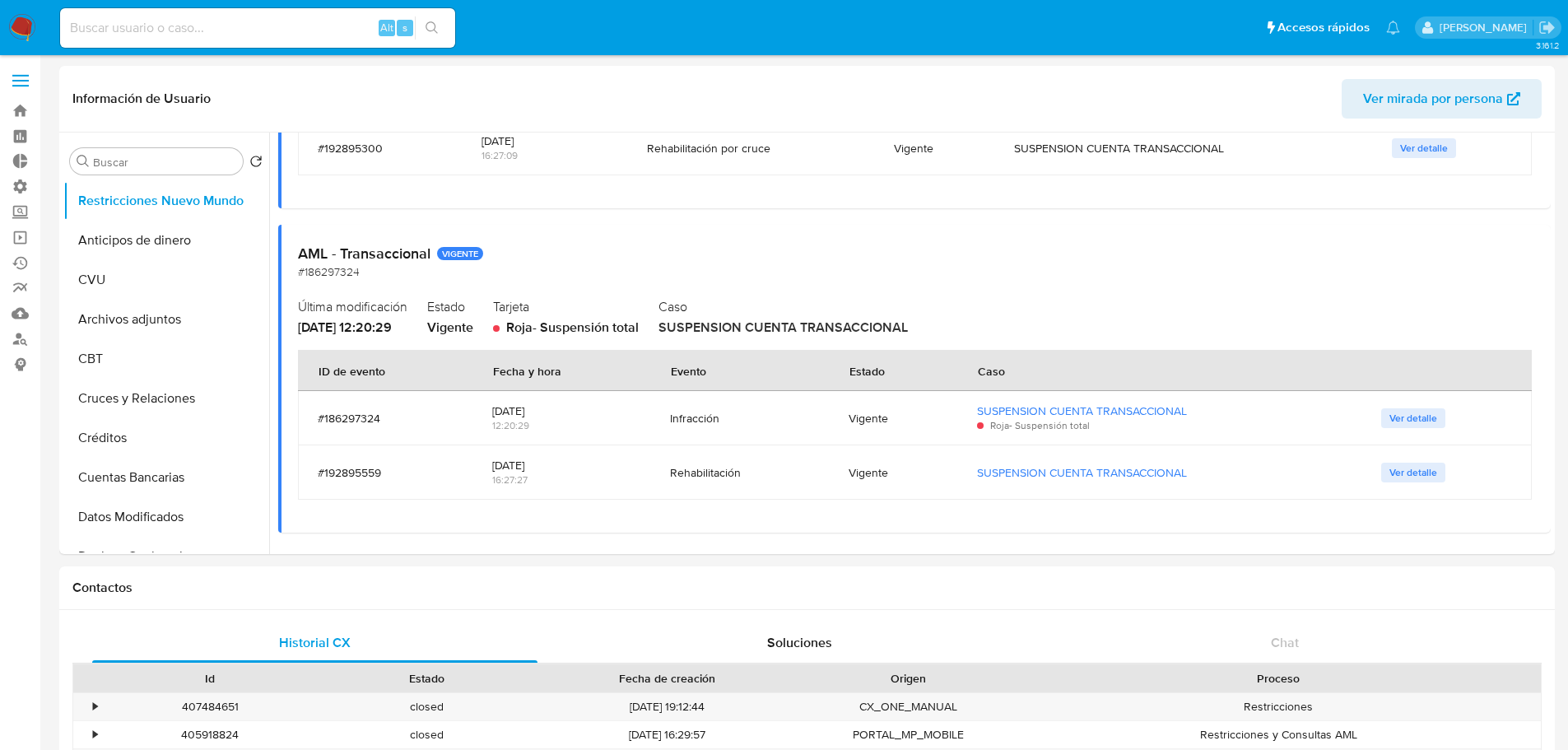
drag, startPoint x: 1542, startPoint y: 530, endPoint x: 1549, endPoint y: 485, distance: 45.5
click at [1549, 485] on div at bounding box center [910, 343] width 1281 height 421
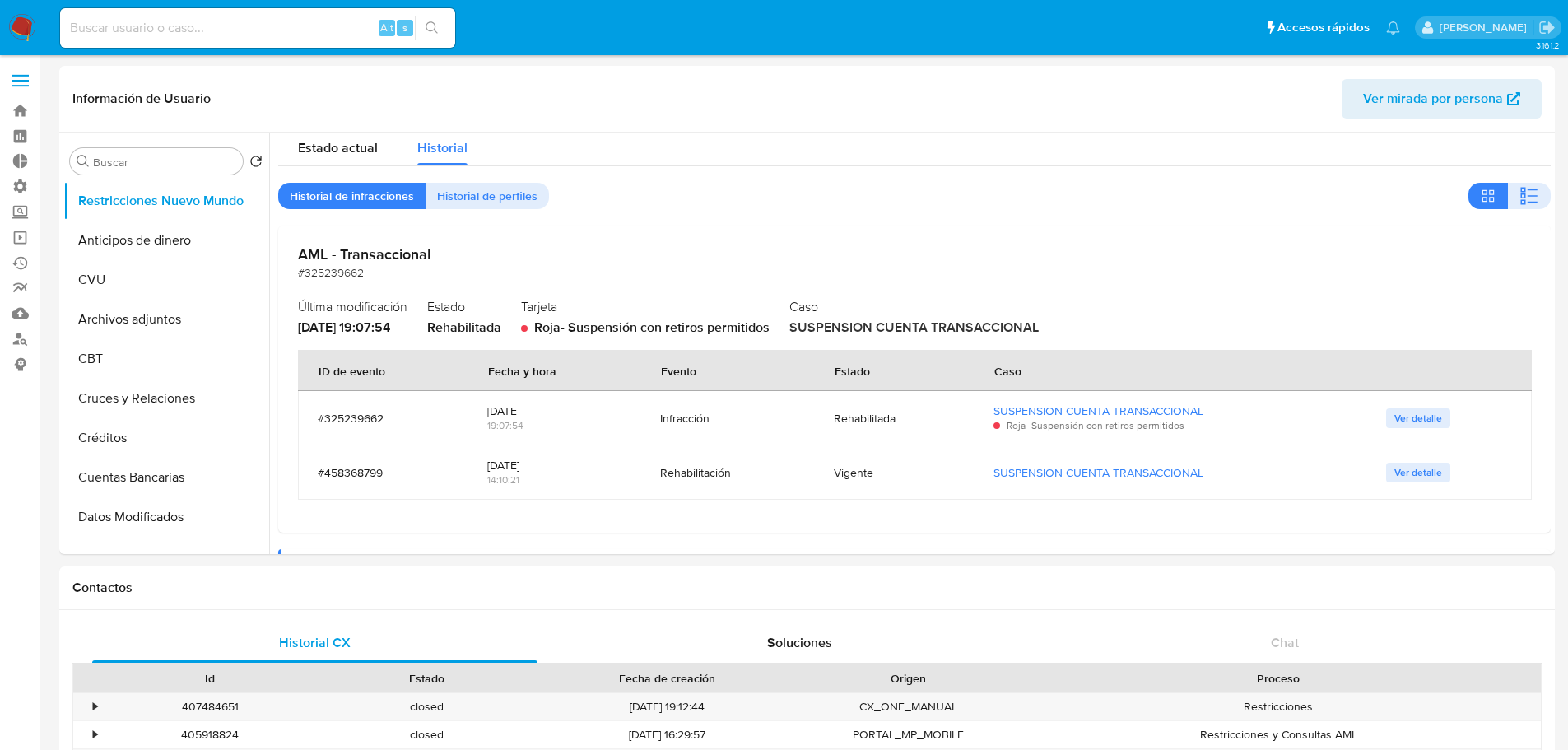
scroll to position [0, 0]
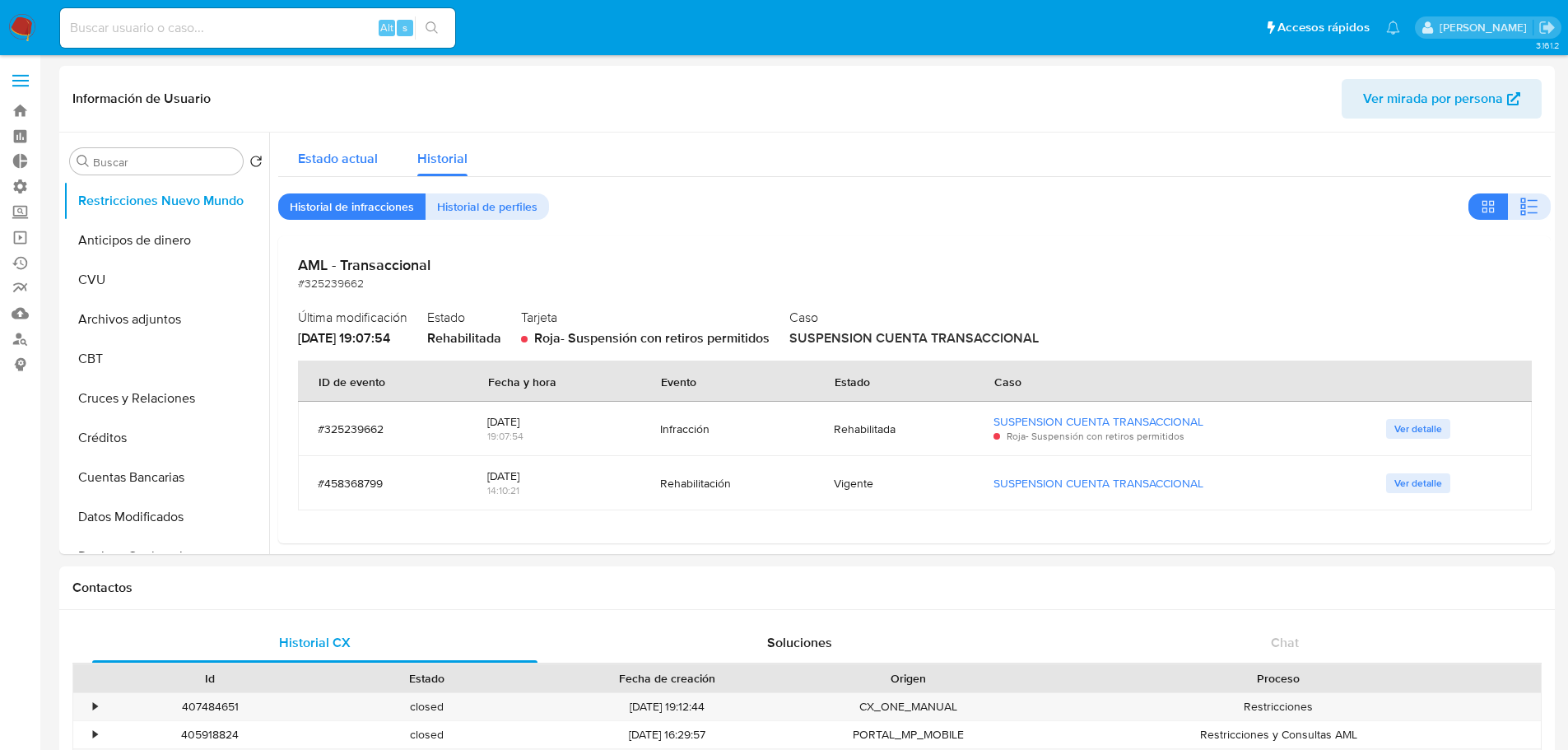
click at [316, 146] on div "Estado actual" at bounding box center [338, 155] width 80 height 43
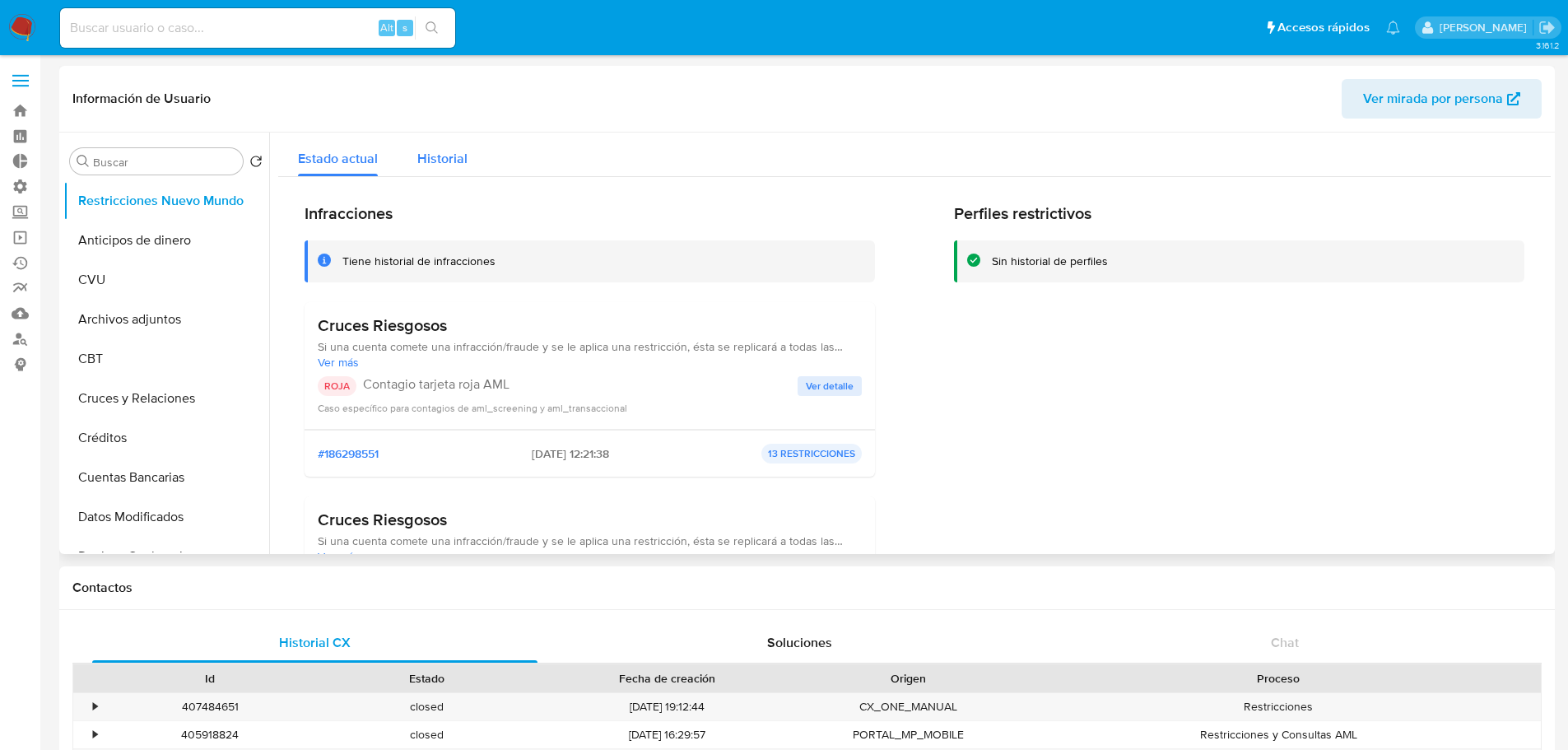
click at [459, 154] on span "Historial" at bounding box center [443, 159] width 50 height 19
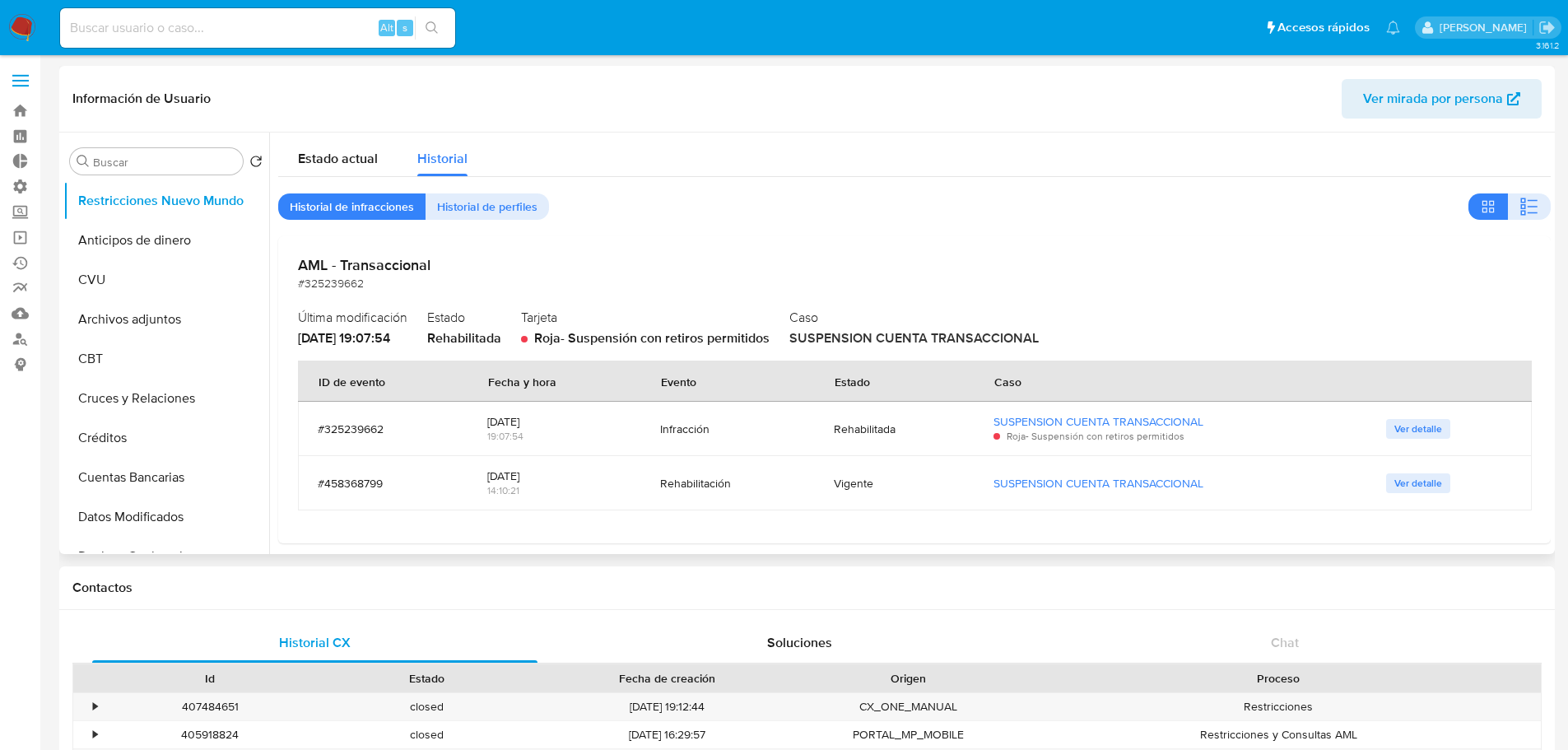
drag, startPoint x: 301, startPoint y: 335, endPoint x: 366, endPoint y: 339, distance: 65.1
click at [366, 339] on span "09/01/2024 - 19:07:54" at bounding box center [344, 338] width 92 height 19
